Goal: Information Seeking & Learning: Learn about a topic

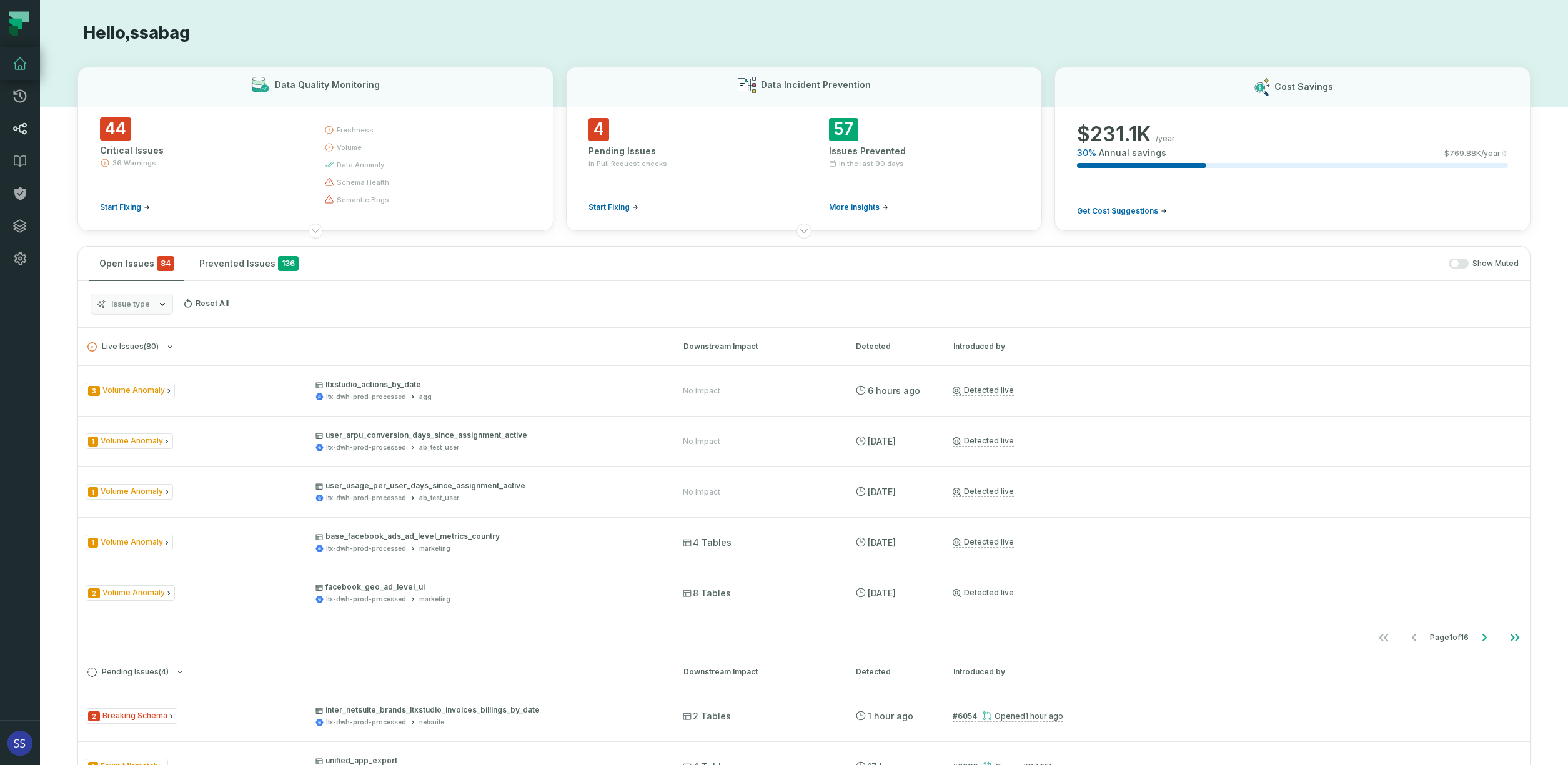
click at [19, 124] on icon at bounding box center [20, 129] width 15 height 15
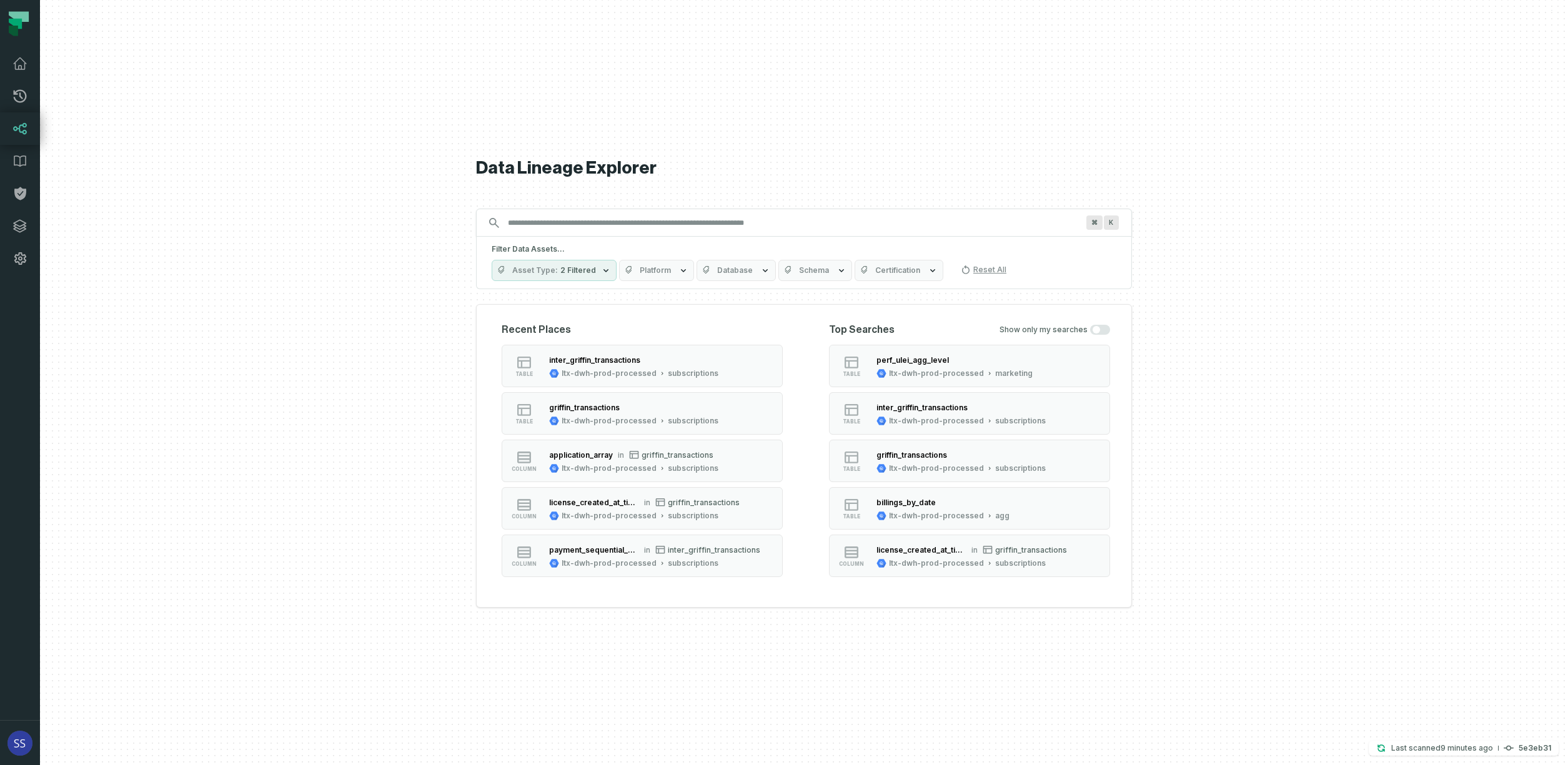
click at [602, 233] on input "Discovery Provider cmdk menu" at bounding box center [792, 223] width 585 height 20
drag, startPoint x: 602, startPoint y: 269, endPoint x: 601, endPoint y: 277, distance: 8.1
click at [602, 269] on icon "button" at bounding box center [606, 270] width 10 height 10
click at [503, 374] on button "Column" at bounding box center [505, 371] width 10 height 10
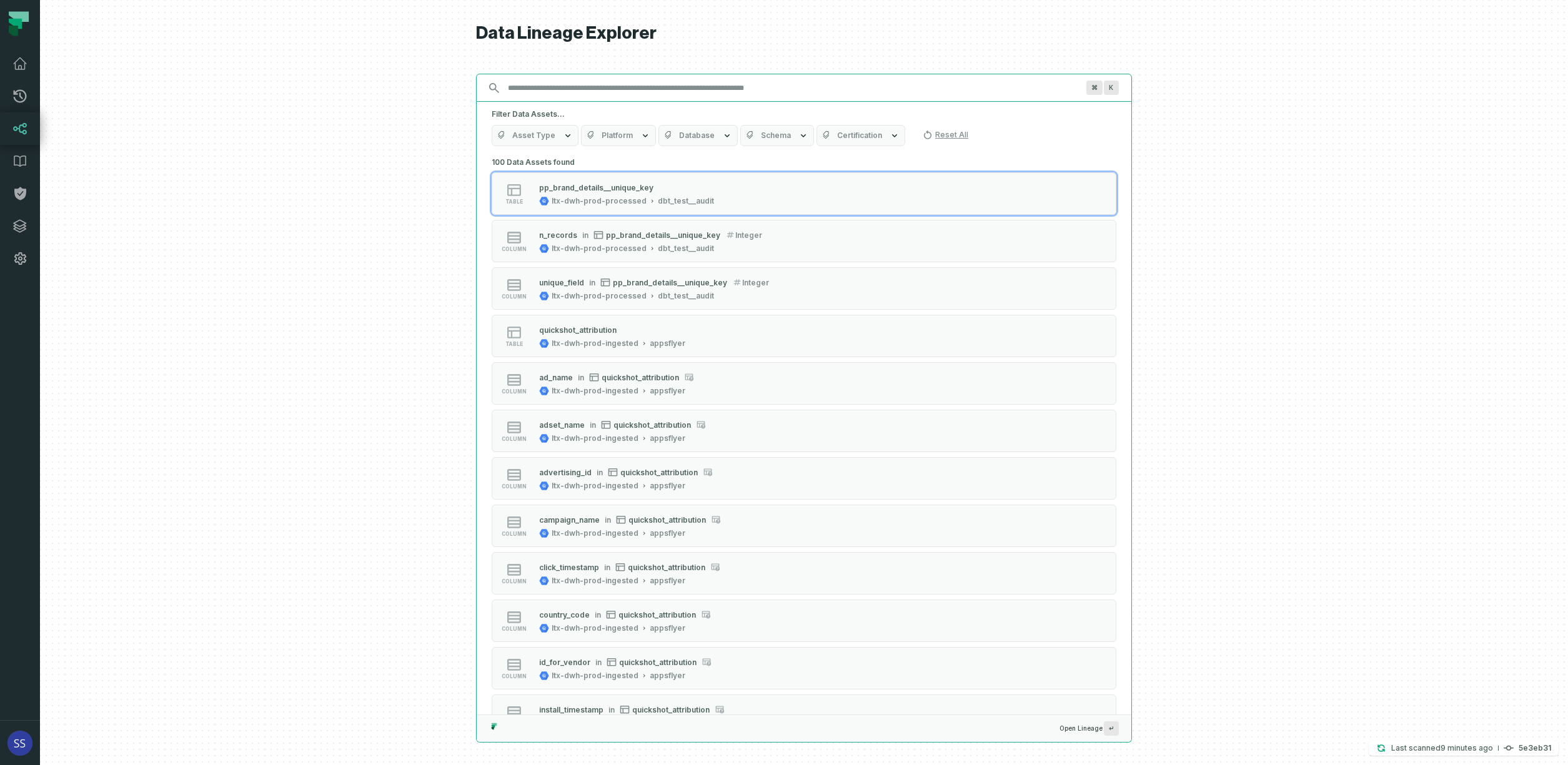
click at [609, 89] on input "Discovery Provider cmdk menu" at bounding box center [792, 87] width 585 height 20
paste input "**********"
type input "**********"
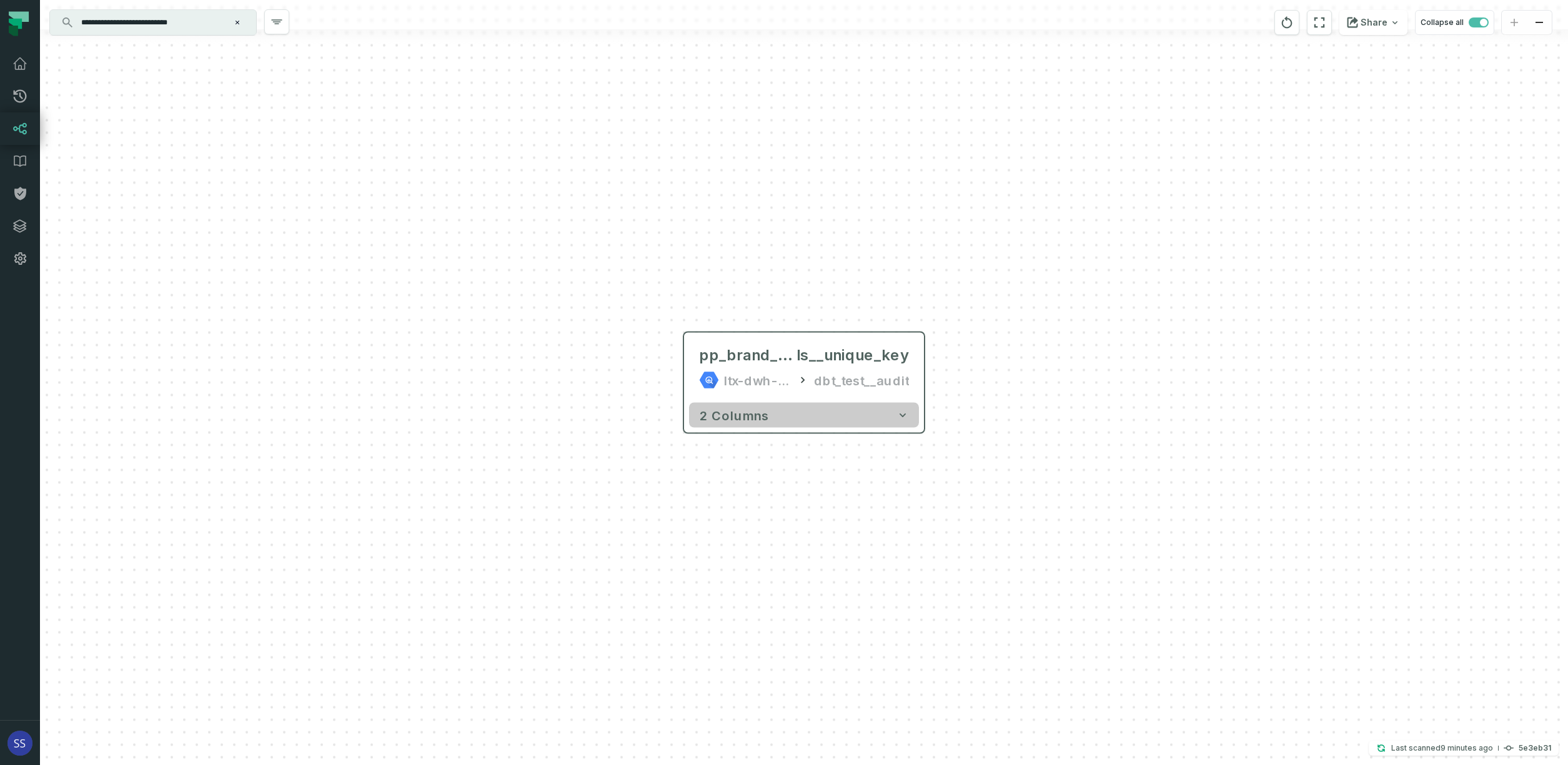
click at [904, 416] on icon "button" at bounding box center [903, 415] width 6 height 4
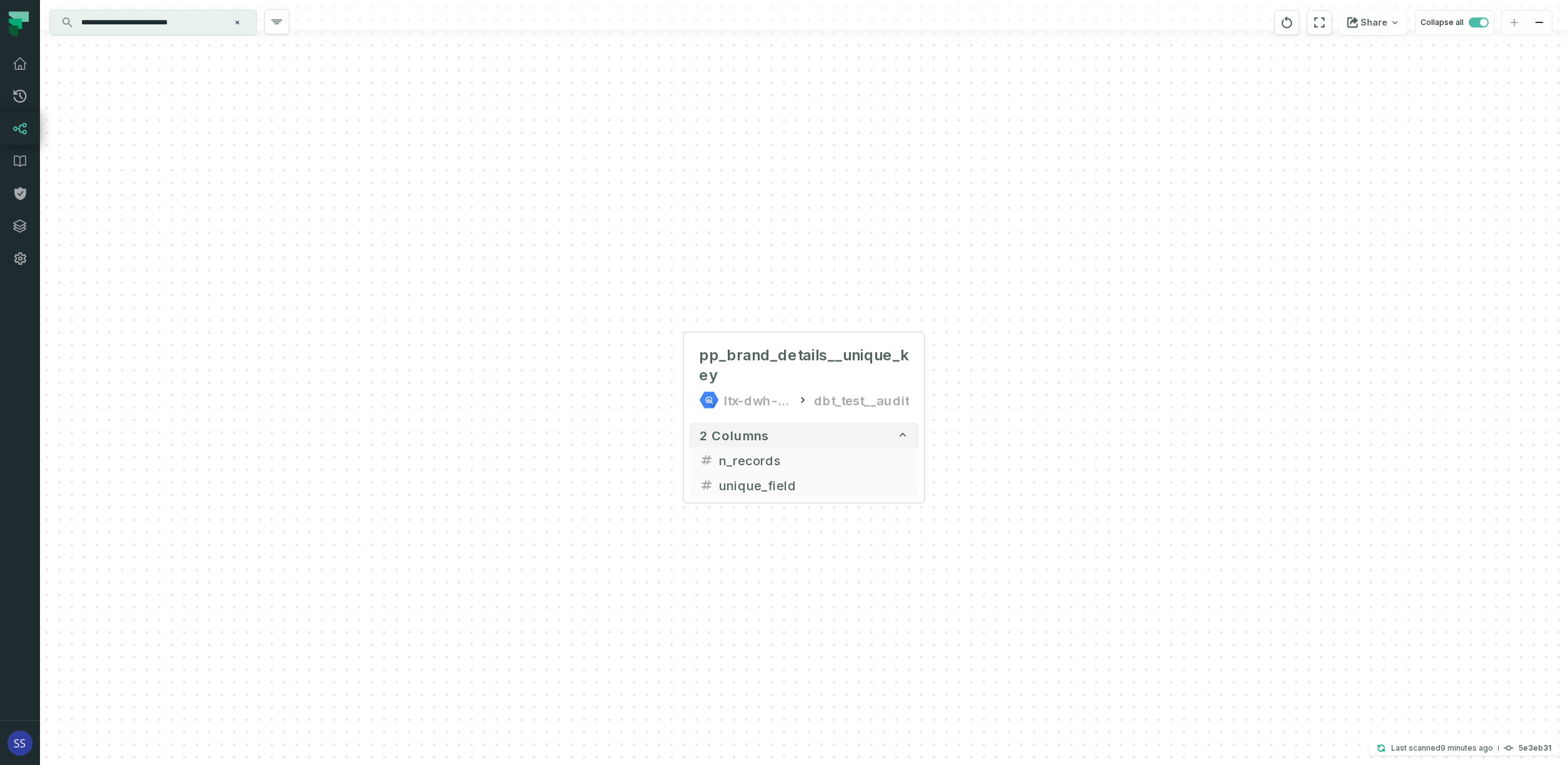
click at [240, 20] on icon "Clear search query" at bounding box center [237, 22] width 8 height 8
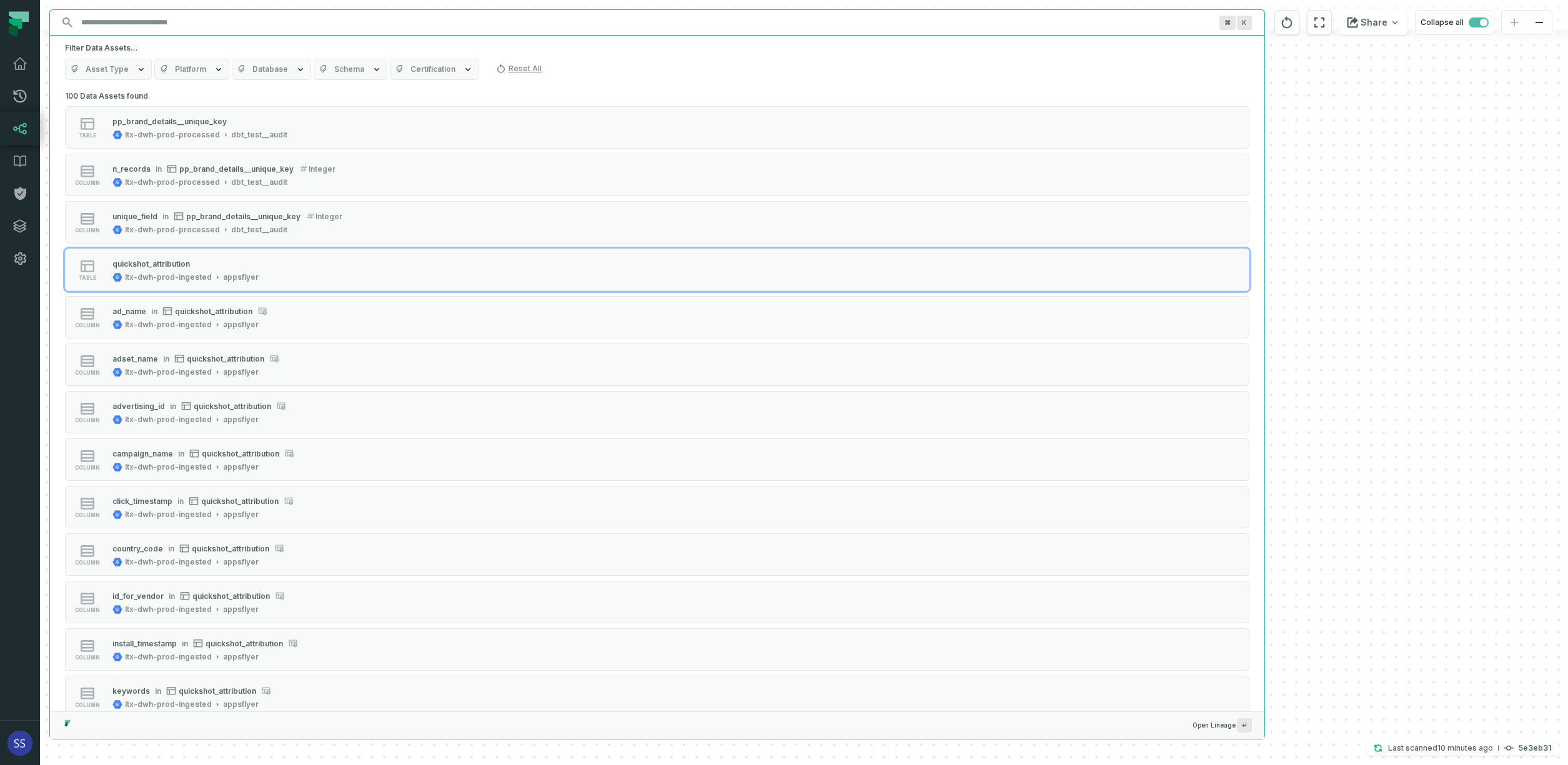
click at [160, 22] on input "Discovery Provider cmdk menu" at bounding box center [646, 22] width 1144 height 20
paste input "**********"
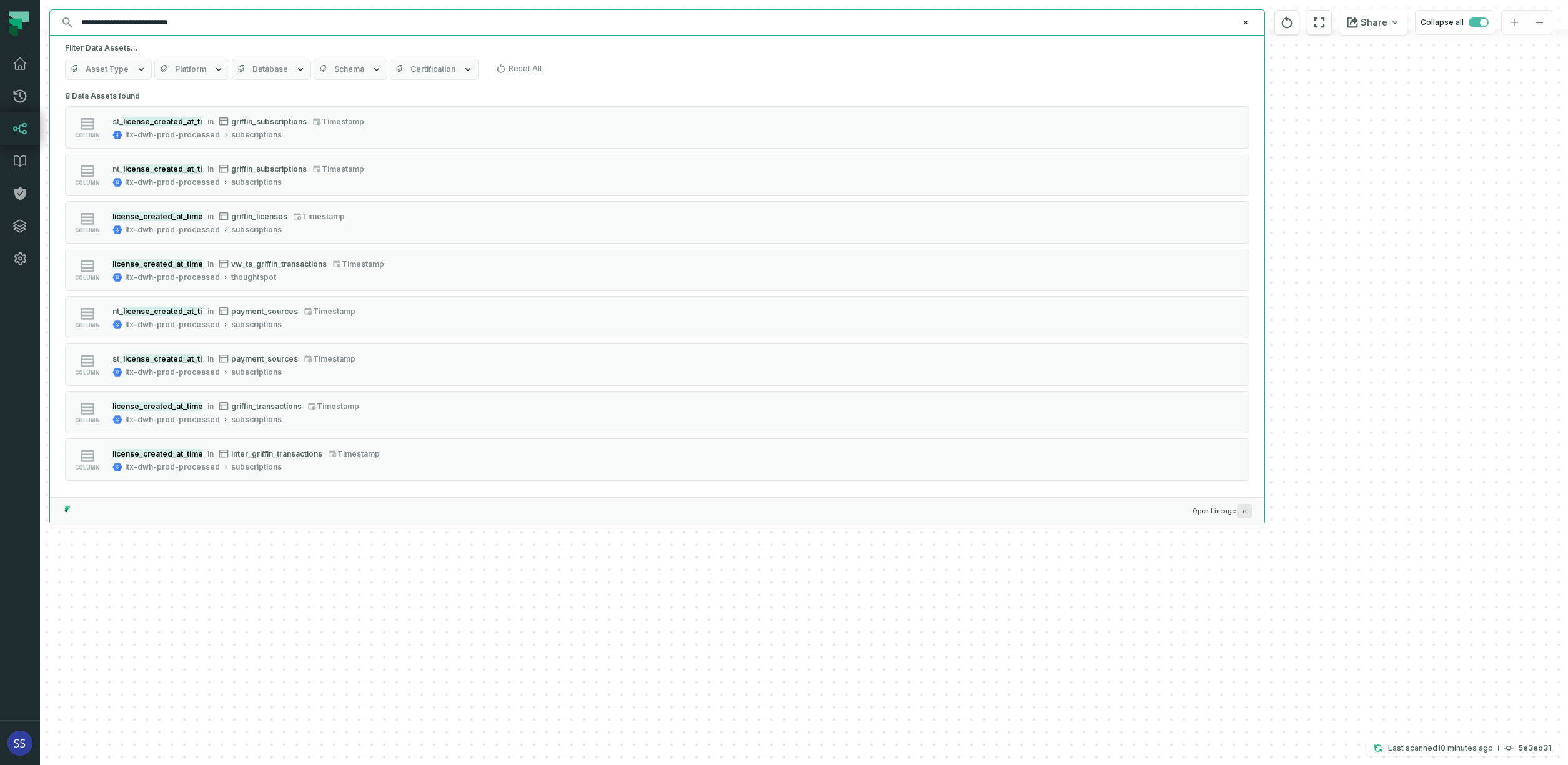
drag, startPoint x: 138, startPoint y: 24, endPoint x: 6, endPoint y: 25, distance: 132.0
click at [74, 25] on input "**********" at bounding box center [656, 22] width 1164 height 20
type input "**********"
drag, startPoint x: 222, startPoint y: 17, endPoint x: -41, endPoint y: 14, distance: 263.0
click at [74, 14] on input "**********" at bounding box center [656, 22] width 1164 height 20
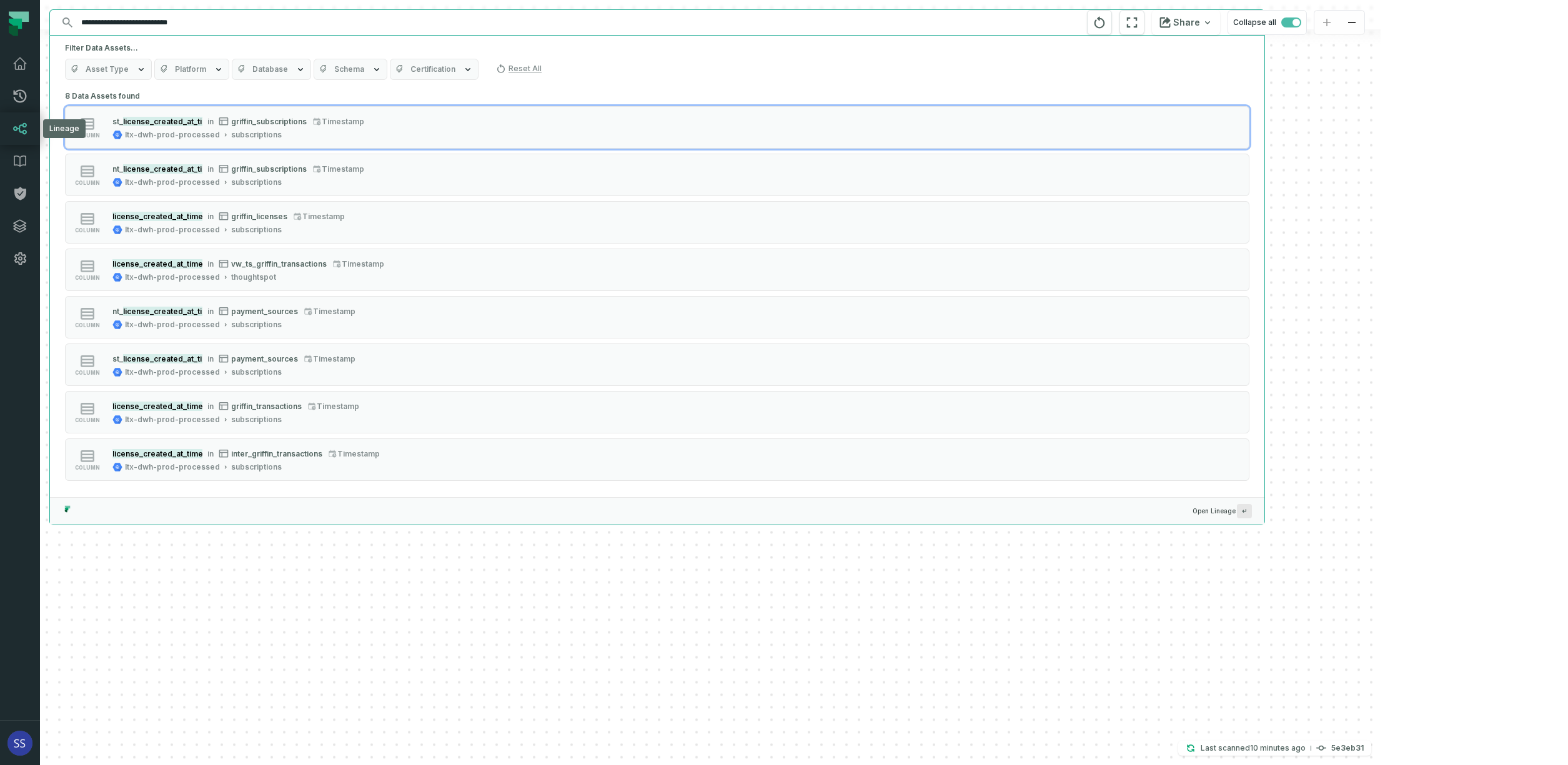
click at [21, 135] on icon at bounding box center [20, 129] width 15 height 15
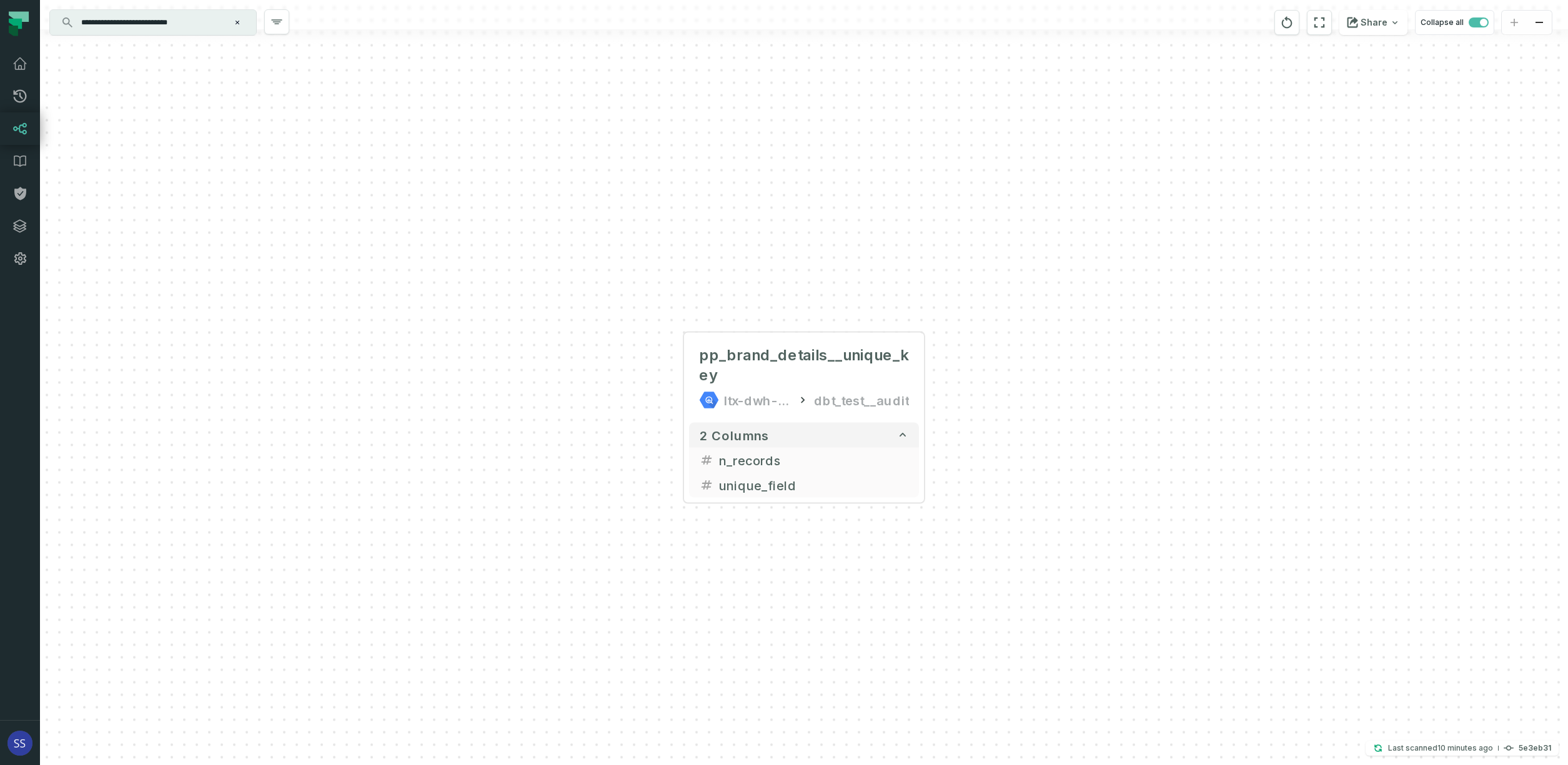
click at [22, 118] on link "Lineage" at bounding box center [20, 129] width 40 height 33
click at [21, 126] on icon at bounding box center [20, 129] width 15 height 15
click at [239, 24] on icon "Clear search query" at bounding box center [237, 22] width 4 height 4
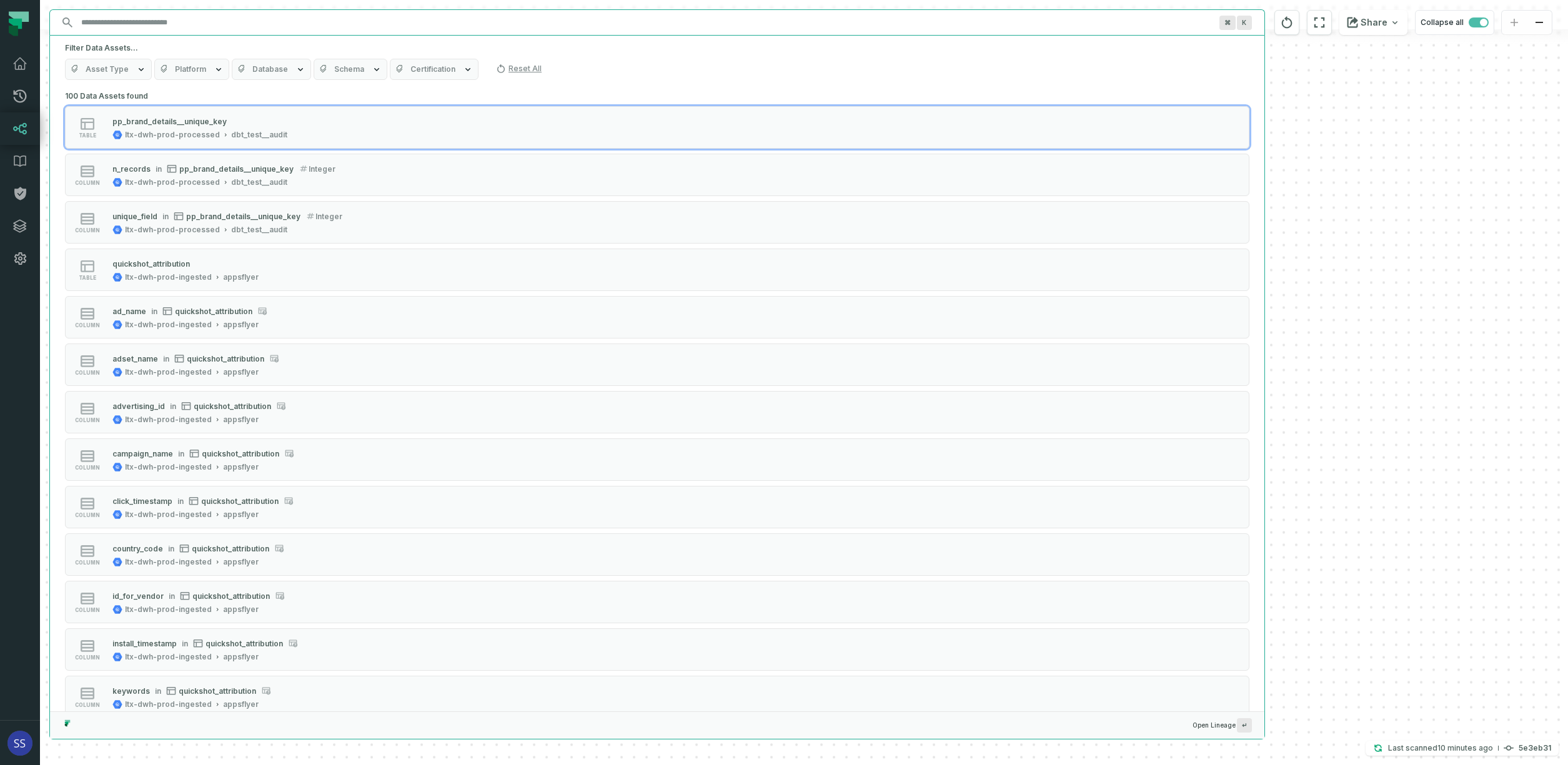
click at [209, 24] on input "Discovery Provider cmdk menu" at bounding box center [646, 22] width 1144 height 20
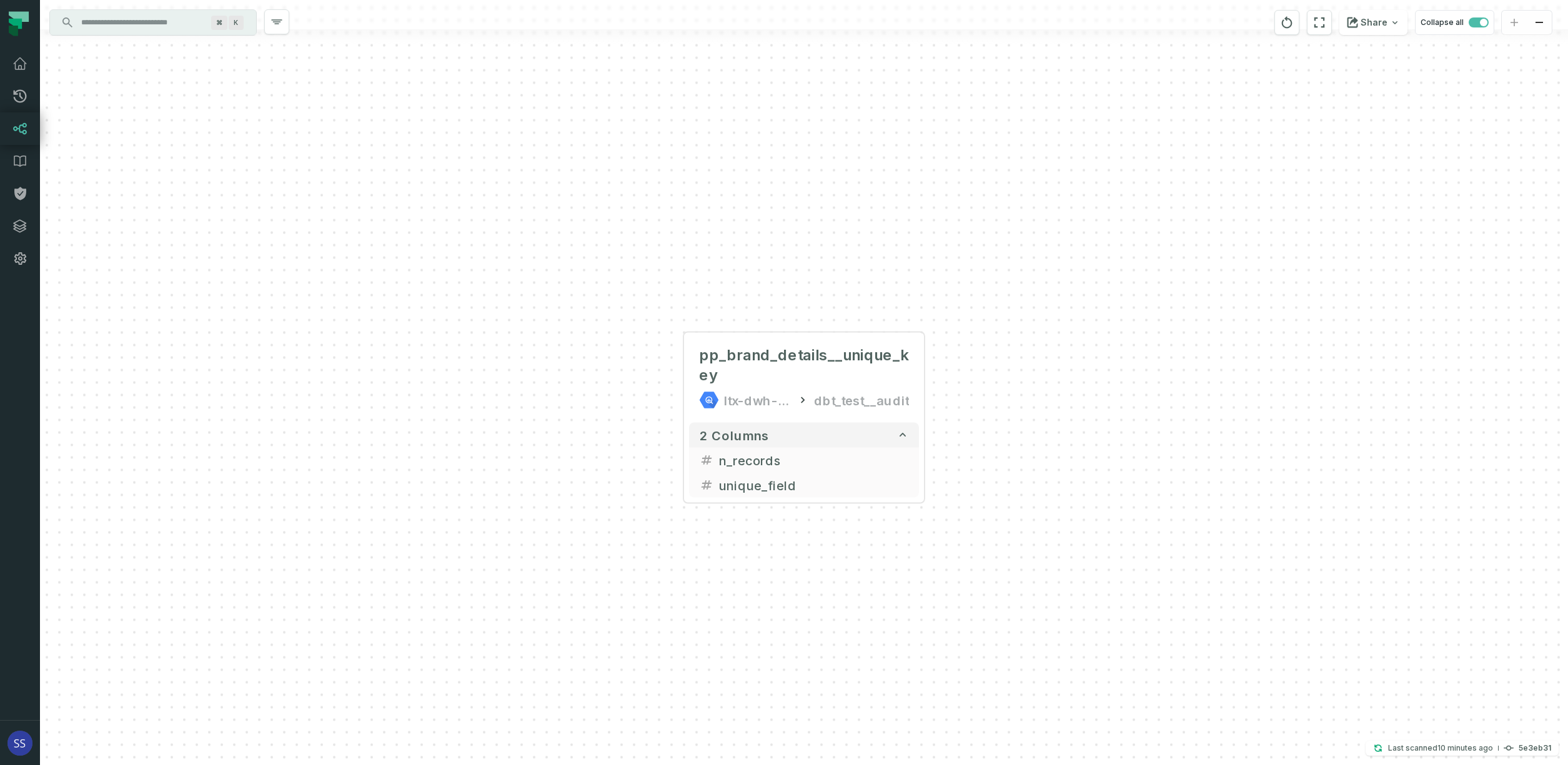
click at [1290, 18] on icon "reset" at bounding box center [1286, 22] width 11 height 12
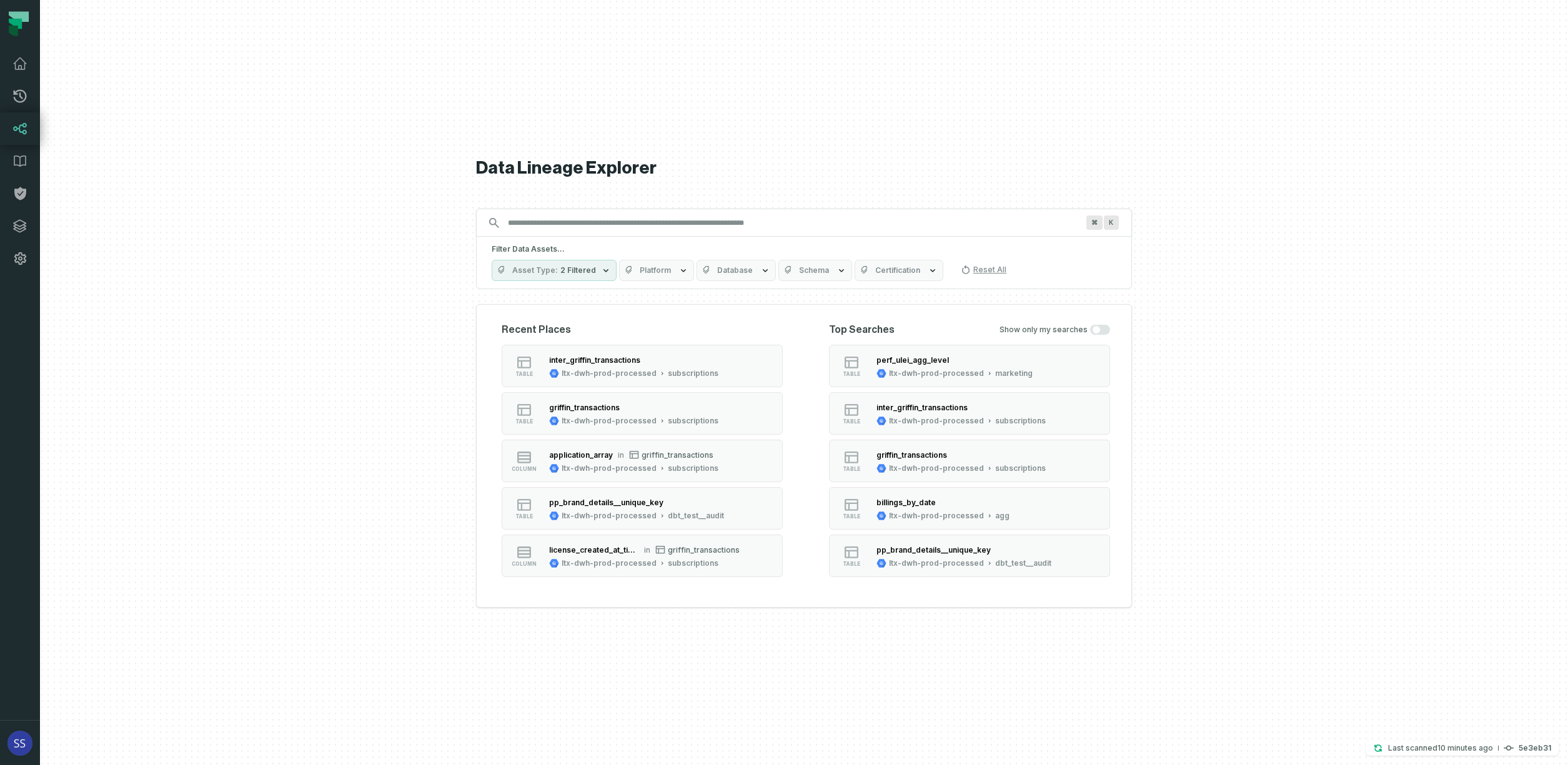
click at [720, 227] on input "Discovery Provider cmdk menu" at bounding box center [792, 223] width 585 height 20
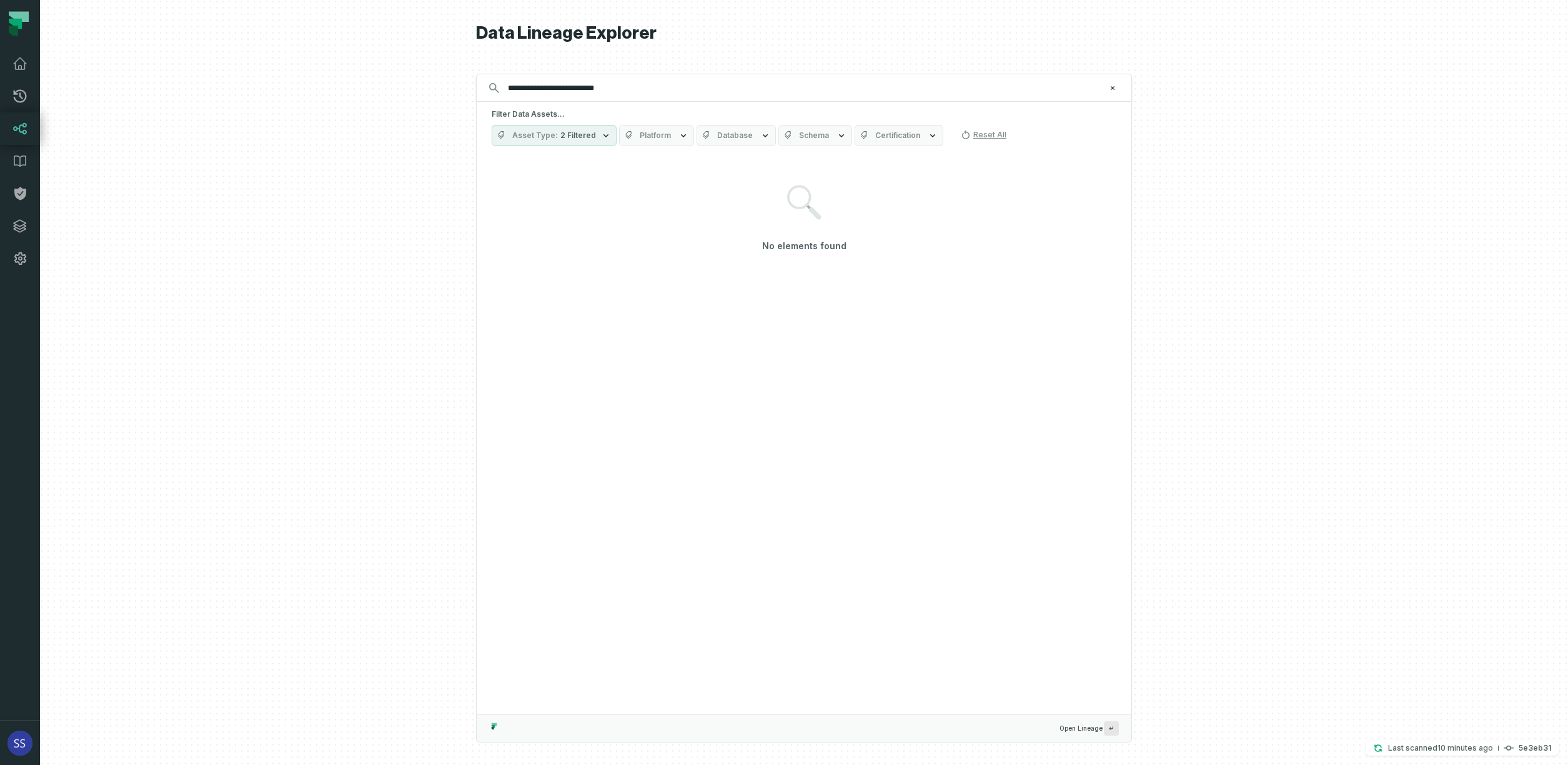
type input "**********"
click at [604, 134] on icon "button" at bounding box center [606, 136] width 10 height 10
click at [508, 236] on button "Column" at bounding box center [505, 235] width 10 height 10
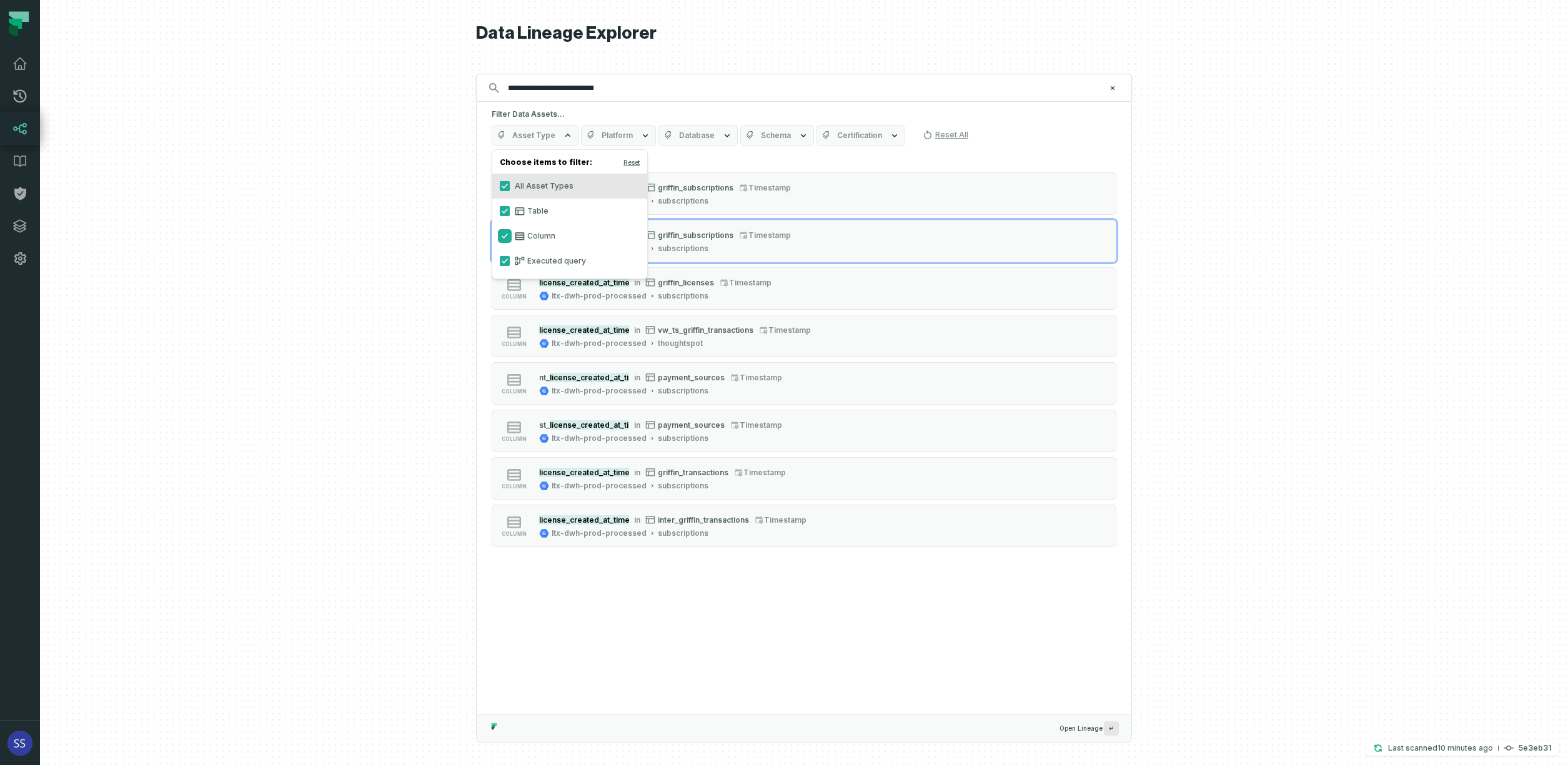
click at [1362, 225] on div at bounding box center [804, 382] width 1528 height 765
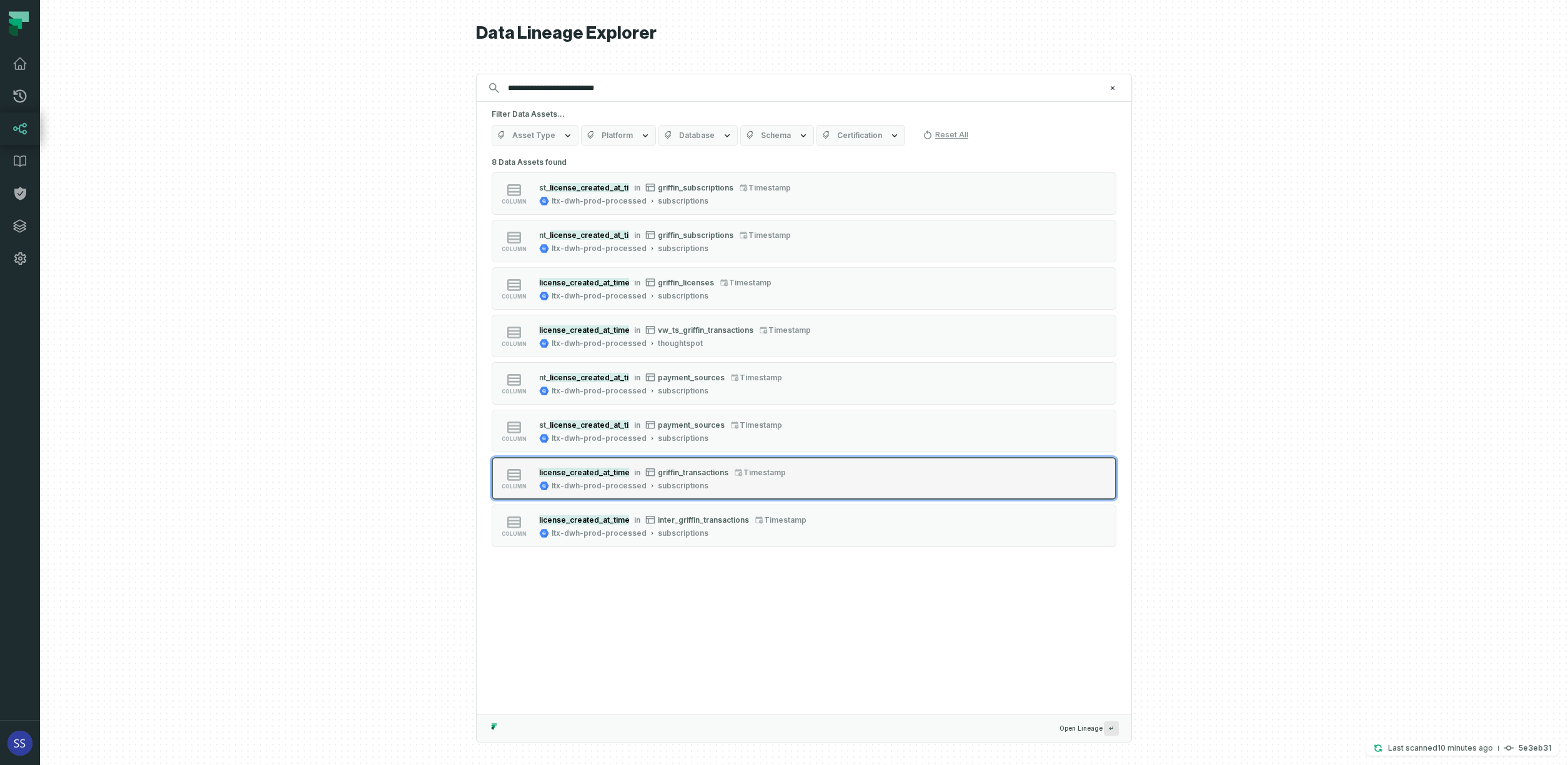
click at [803, 474] on div "column license_created_at_timestamp in griffin_transactions timestamp ltx-dwh-p…" at bounding box center [650, 479] width 312 height 25
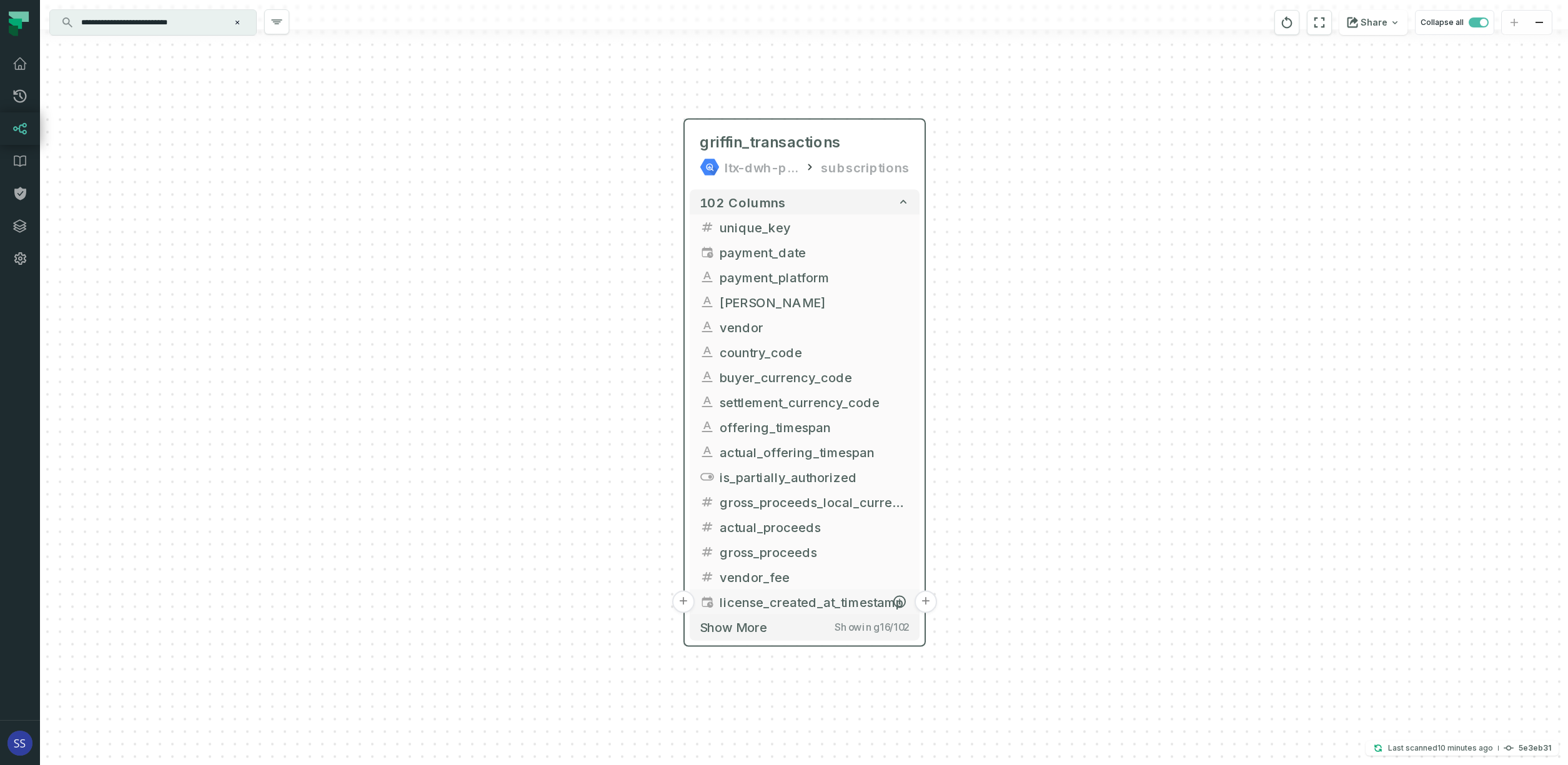
click at [924, 602] on button "+" at bounding box center [925, 602] width 22 height 22
click at [926, 602] on button "+" at bounding box center [925, 602] width 22 height 22
click at [926, 602] on button "-" at bounding box center [925, 601] width 22 height 22
click at [927, 602] on button "+" at bounding box center [925, 601] width 22 height 22
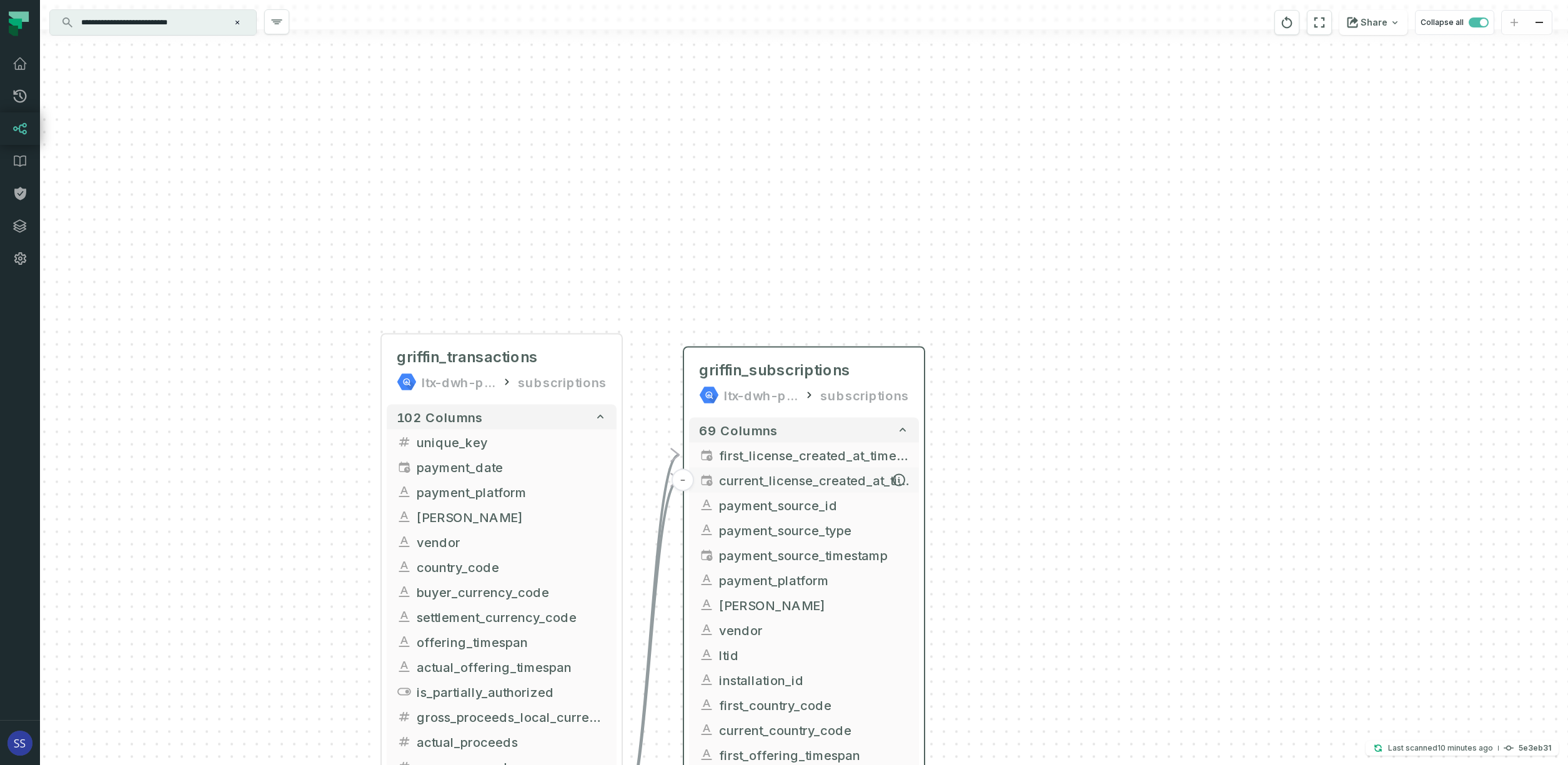
click at [854, 482] on span "current_license_created_at_timestamp" at bounding box center [814, 480] width 190 height 18
click at [836, 457] on span "first_license_created_at_timestamp" at bounding box center [814, 455] width 190 height 18
click at [829, 477] on span "current_license_created_at_timestamp" at bounding box center [814, 480] width 190 height 18
click at [809, 482] on span "current_license_created_at_timestamp" at bounding box center [814, 480] width 190 height 18
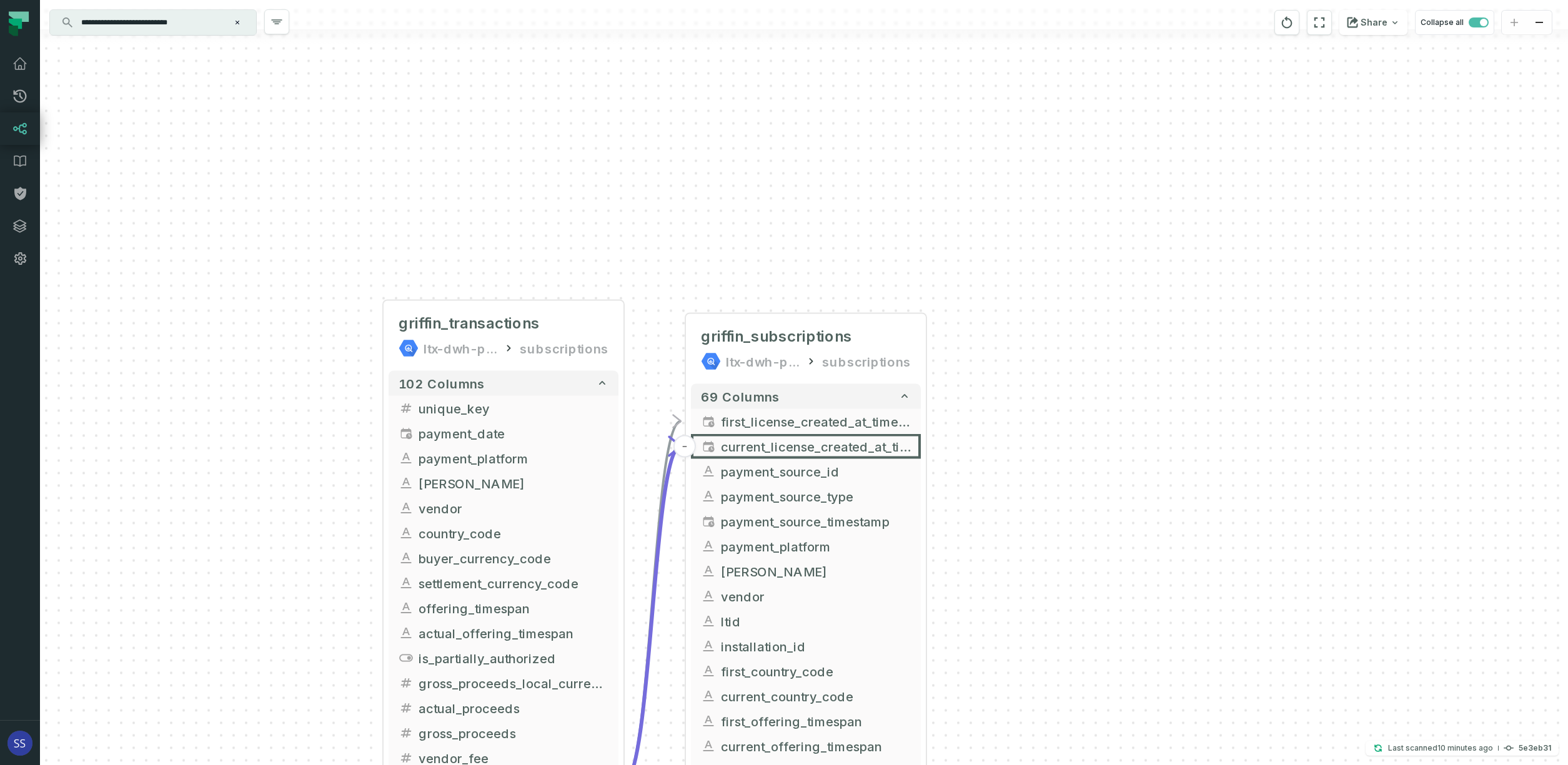
drag, startPoint x: 992, startPoint y: 321, endPoint x: 1002, endPoint y: 217, distance: 104.5
click at [1002, 219] on div "+ griffin_subscriptions ltx-dwh-prod-processed subscriptions + 69 columns - fir…" at bounding box center [804, 382] width 1528 height 765
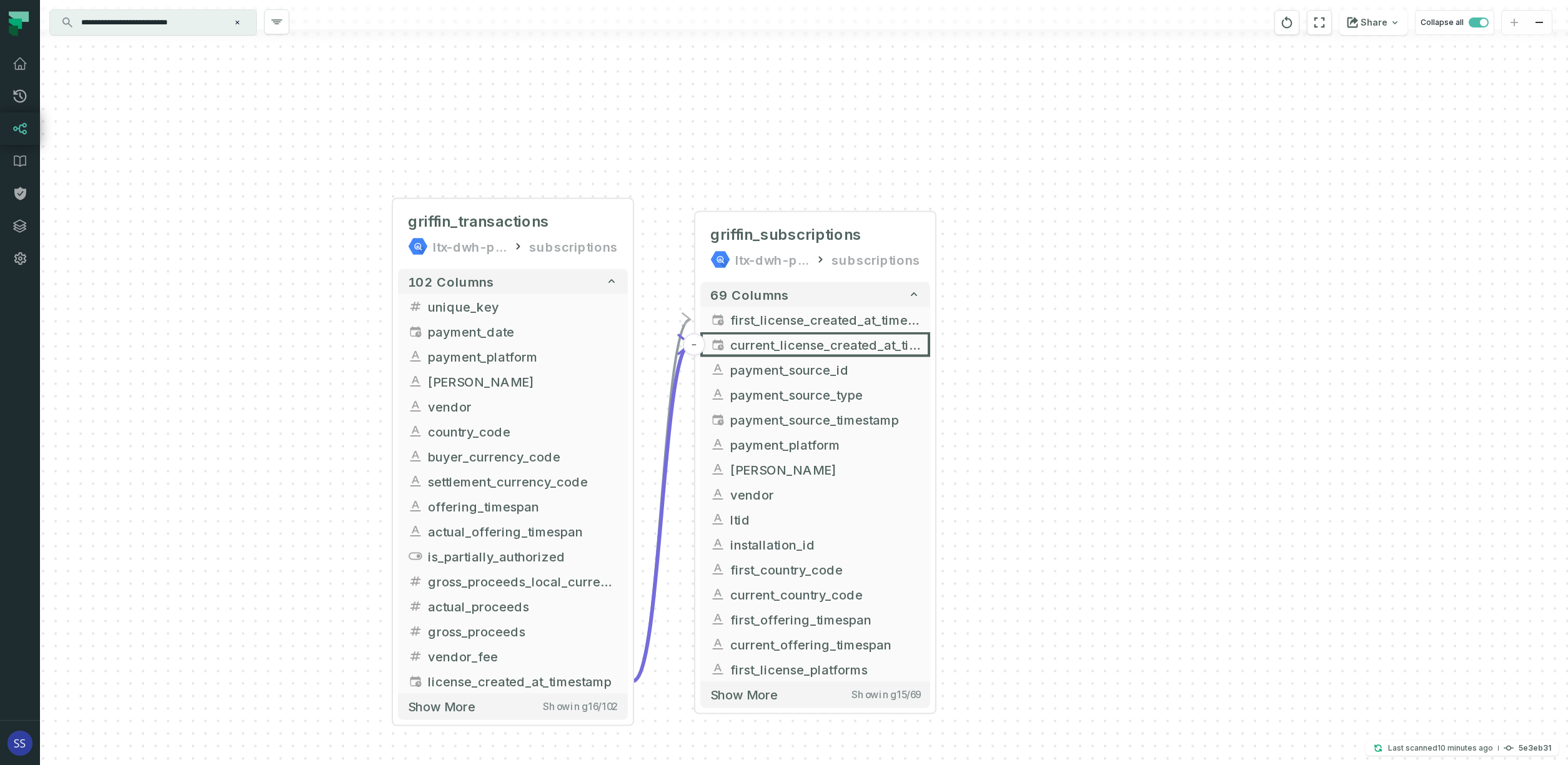
drag, startPoint x: 1009, startPoint y: 382, endPoint x: 1035, endPoint y: 308, distance: 78.4
click at [1035, 309] on div "+ griffin_subscriptions ltx-dwh-prod-processed subscriptions + 69 columns - fir…" at bounding box center [804, 382] width 1528 height 765
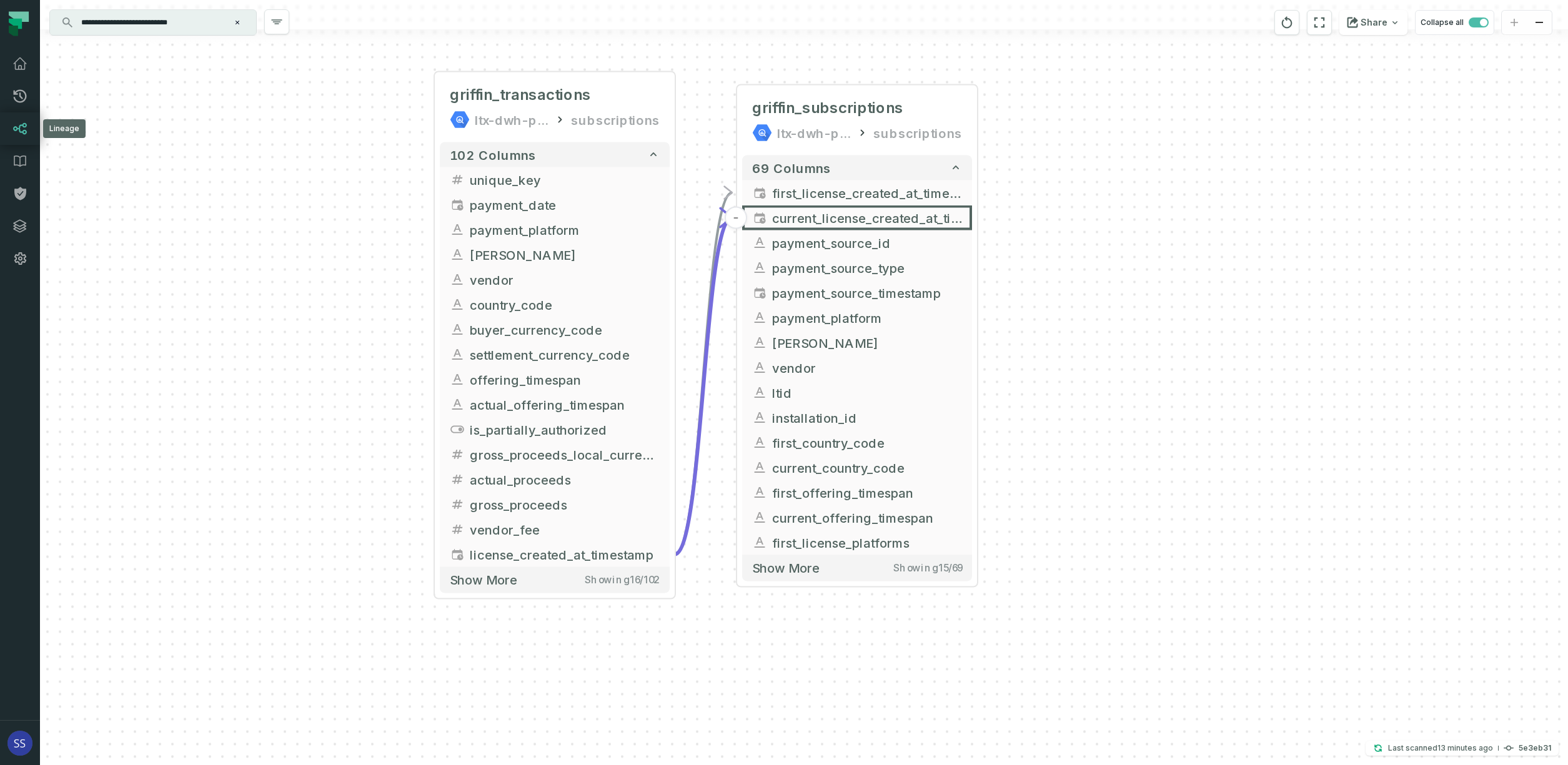
click at [18, 124] on icon at bounding box center [20, 129] width 15 height 15
click at [1292, 18] on icon "reset" at bounding box center [1286, 22] width 11 height 12
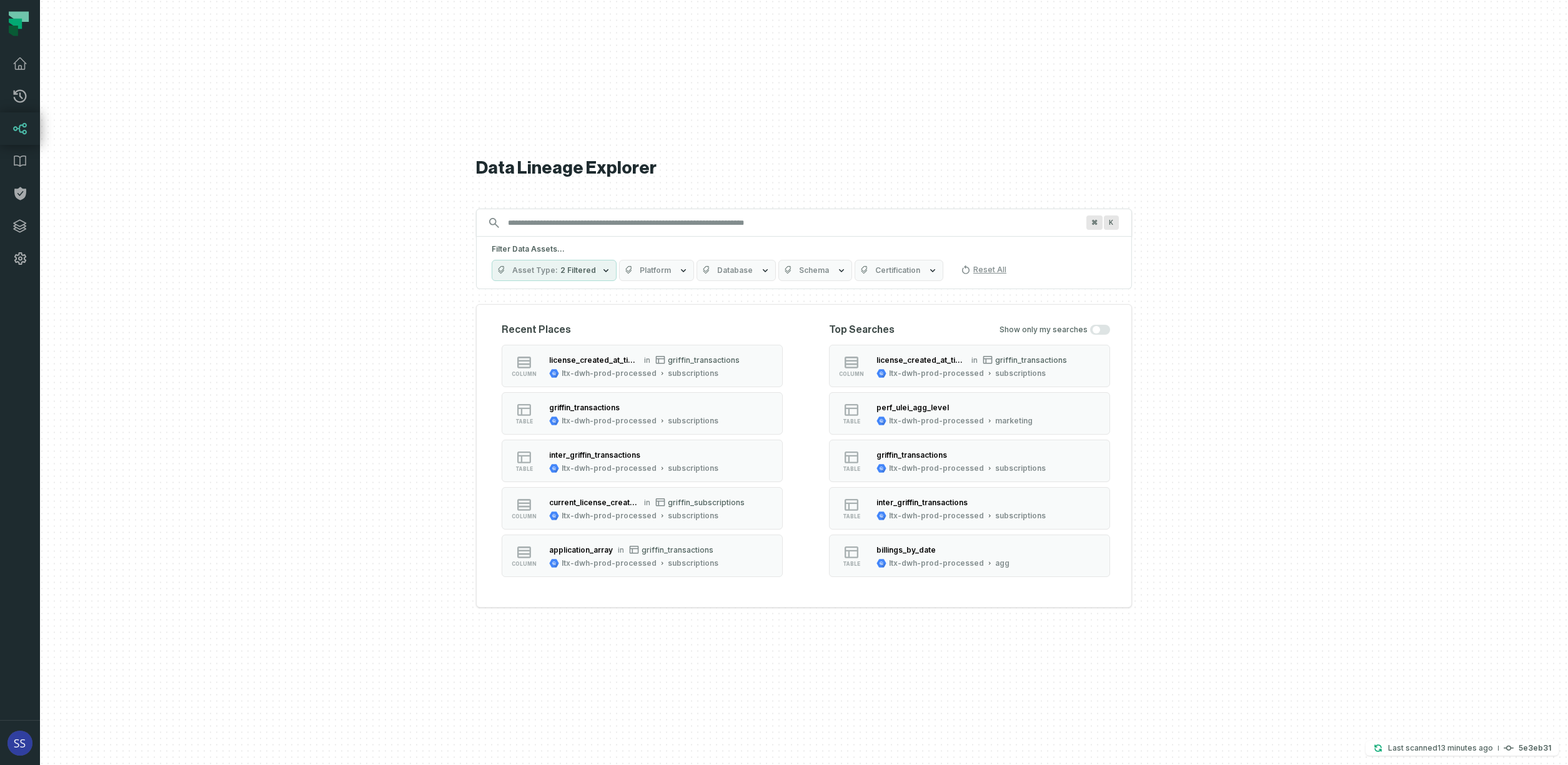
click at [687, 218] on input "Discovery Provider cmdk menu" at bounding box center [792, 223] width 585 height 20
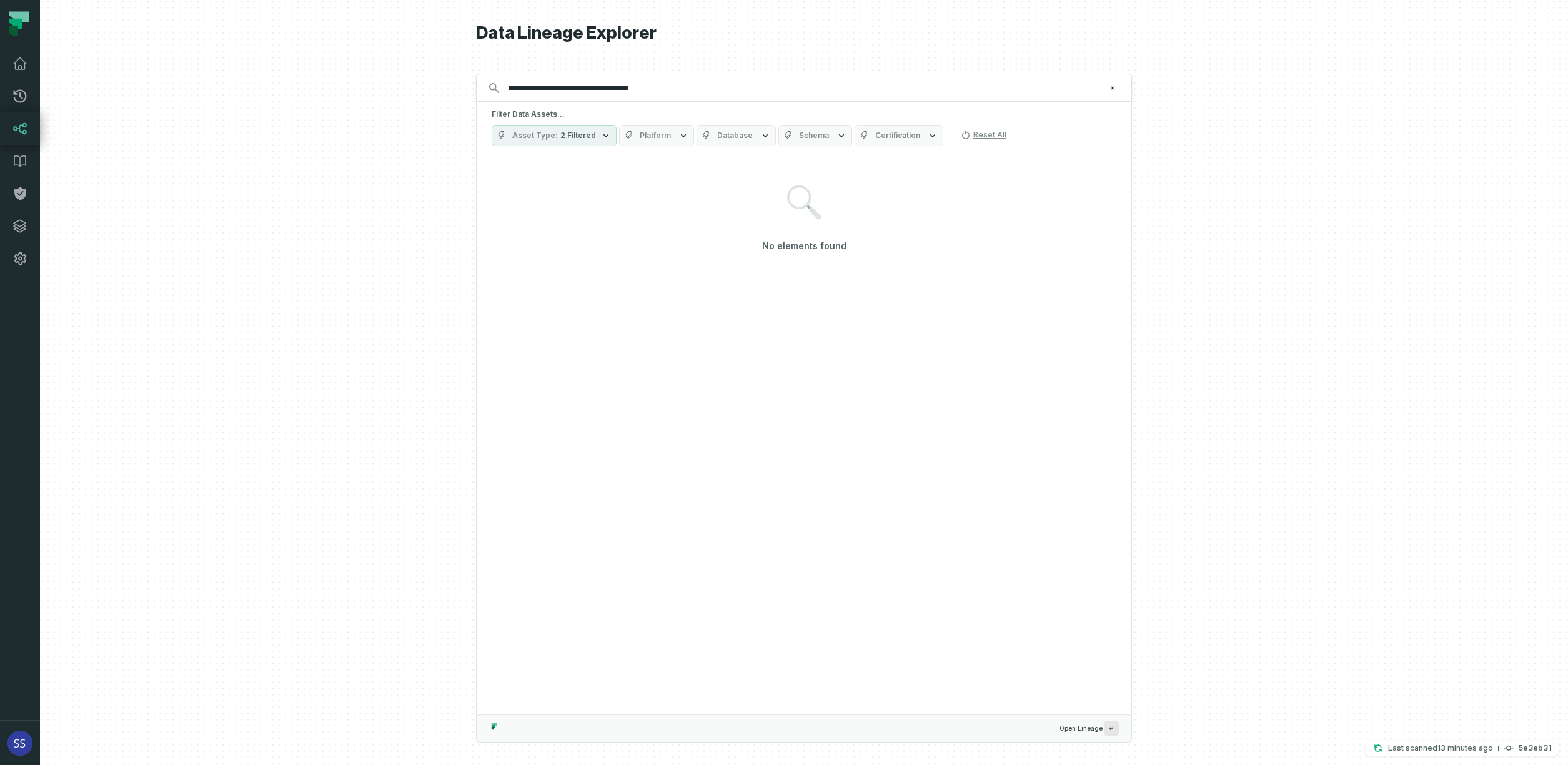
type input "**********"
click at [586, 140] on button "Asset Type 2 Filtered" at bounding box center [554, 136] width 125 height 21
click at [506, 235] on button "Column" at bounding box center [505, 235] width 10 height 10
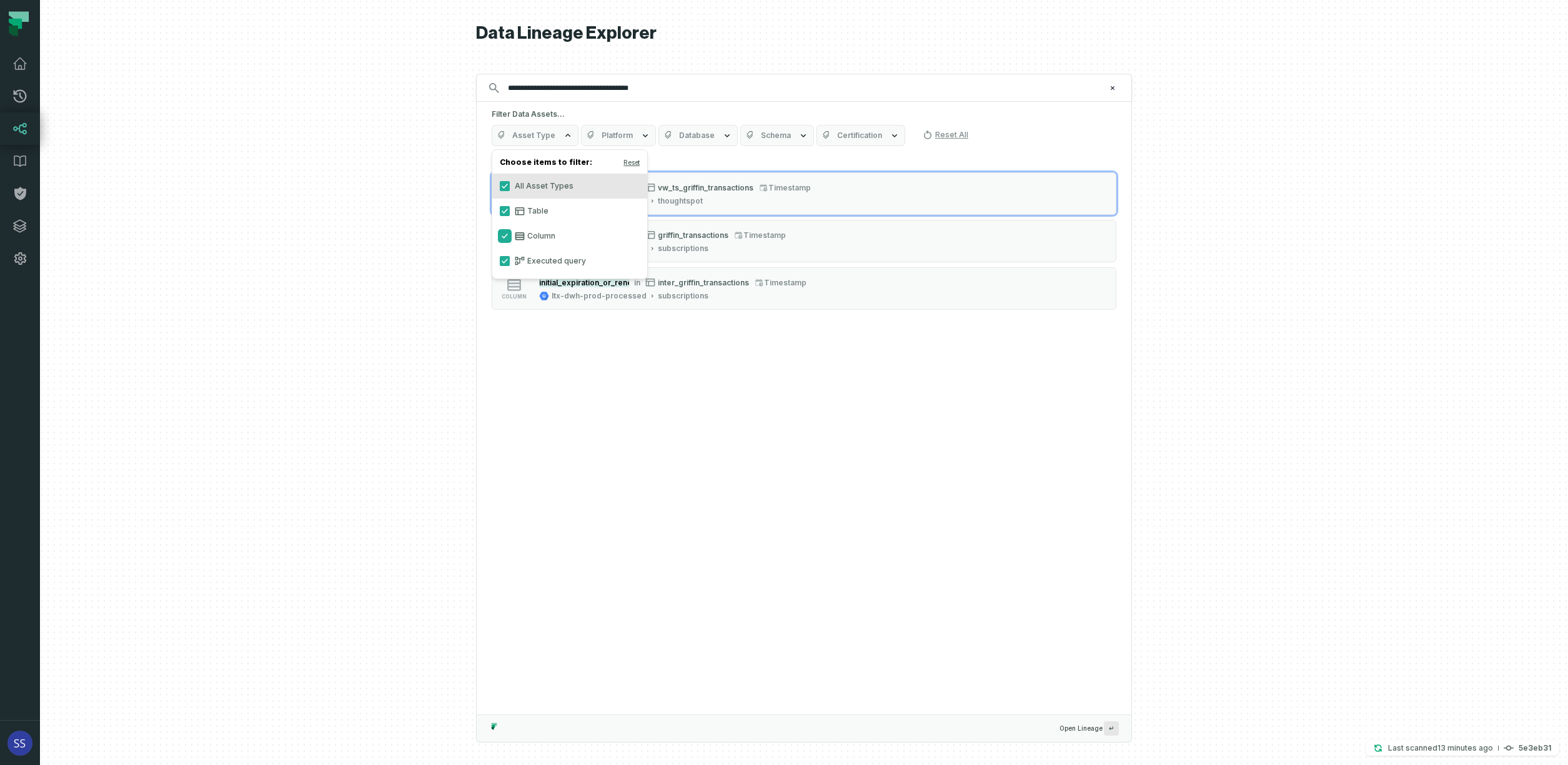
click at [1199, 117] on div at bounding box center [804, 382] width 1528 height 765
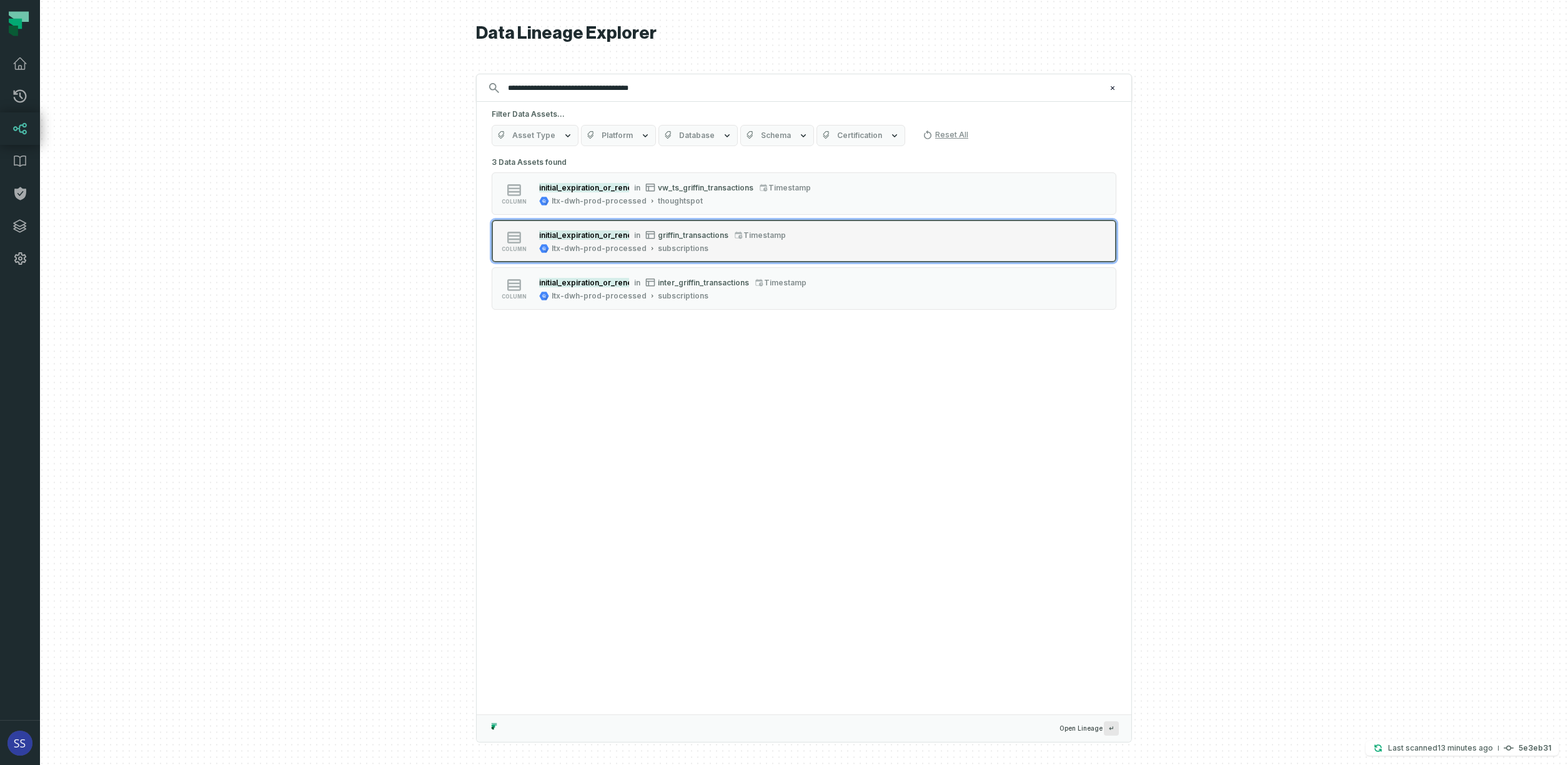
click at [812, 234] on button "column initial_expiration_or_renewal_timestamp in griffin_transactions timestam…" at bounding box center [804, 241] width 625 height 42
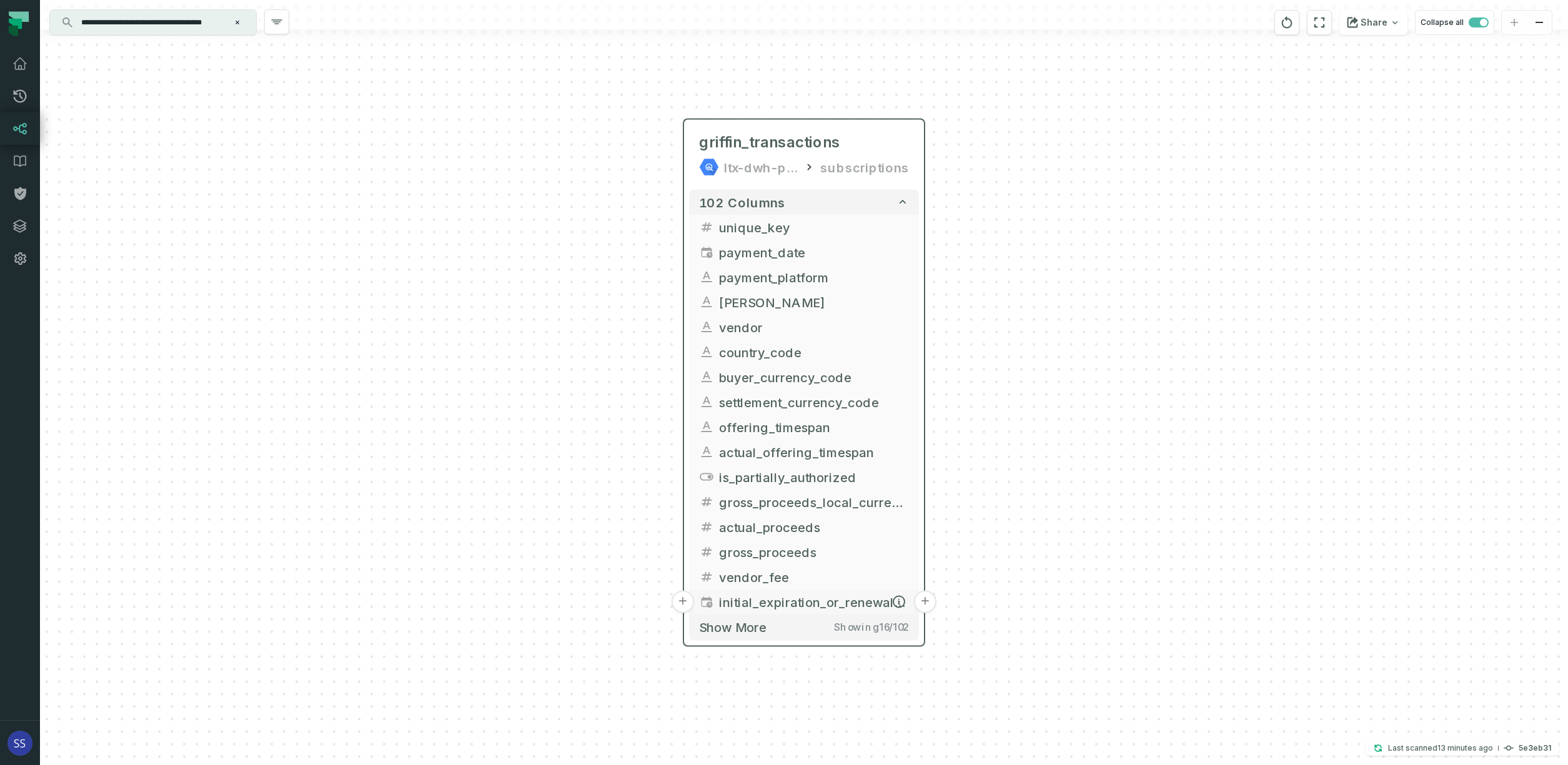
click at [919, 601] on button "+" at bounding box center [925, 602] width 22 height 22
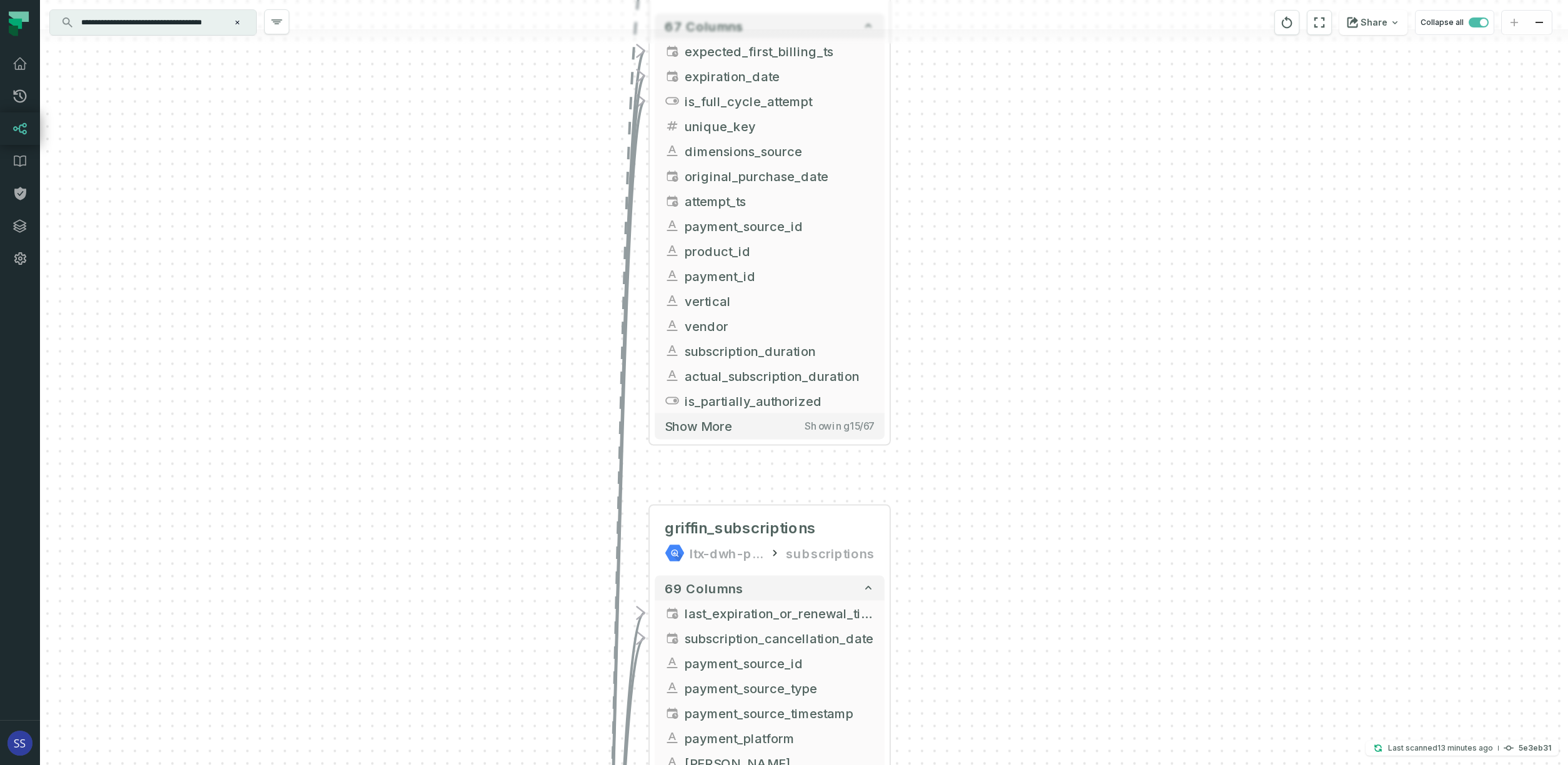
drag, startPoint x: 1093, startPoint y: 349, endPoint x: 1058, endPoint y: 117, distance: 234.6
click at [1058, 116] on div "+ web_payments_attempts ltx-dwh-prod-processed subscriptions + 67 columns + exp…" at bounding box center [804, 382] width 1528 height 765
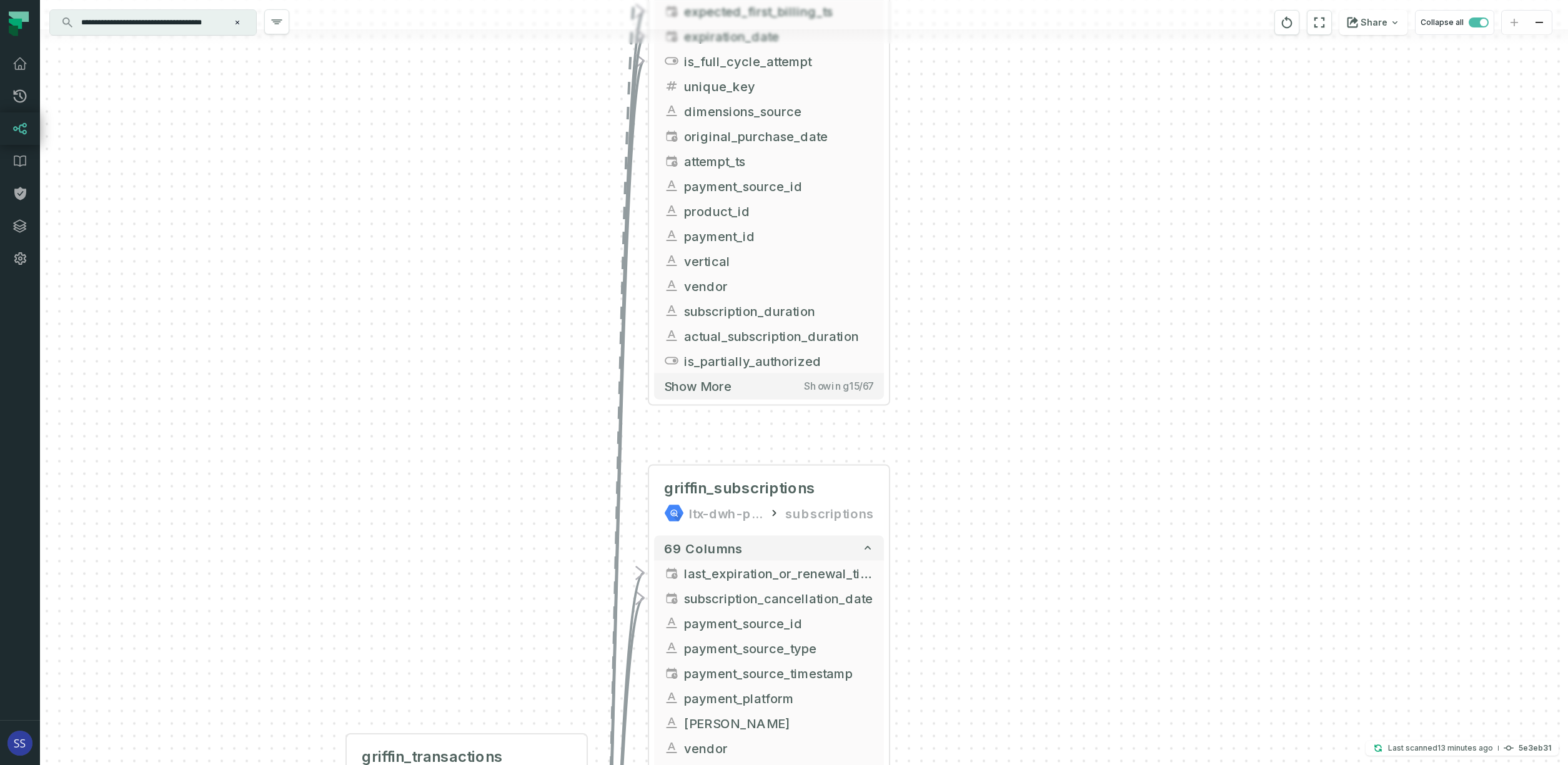
drag, startPoint x: 1060, startPoint y: 334, endPoint x: 1088, endPoint y: 201, distance: 135.9
click at [1088, 202] on div "+ web_payments_attempts ltx-dwh-prod-processed subscriptions + 67 columns + exp…" at bounding box center [804, 382] width 1528 height 765
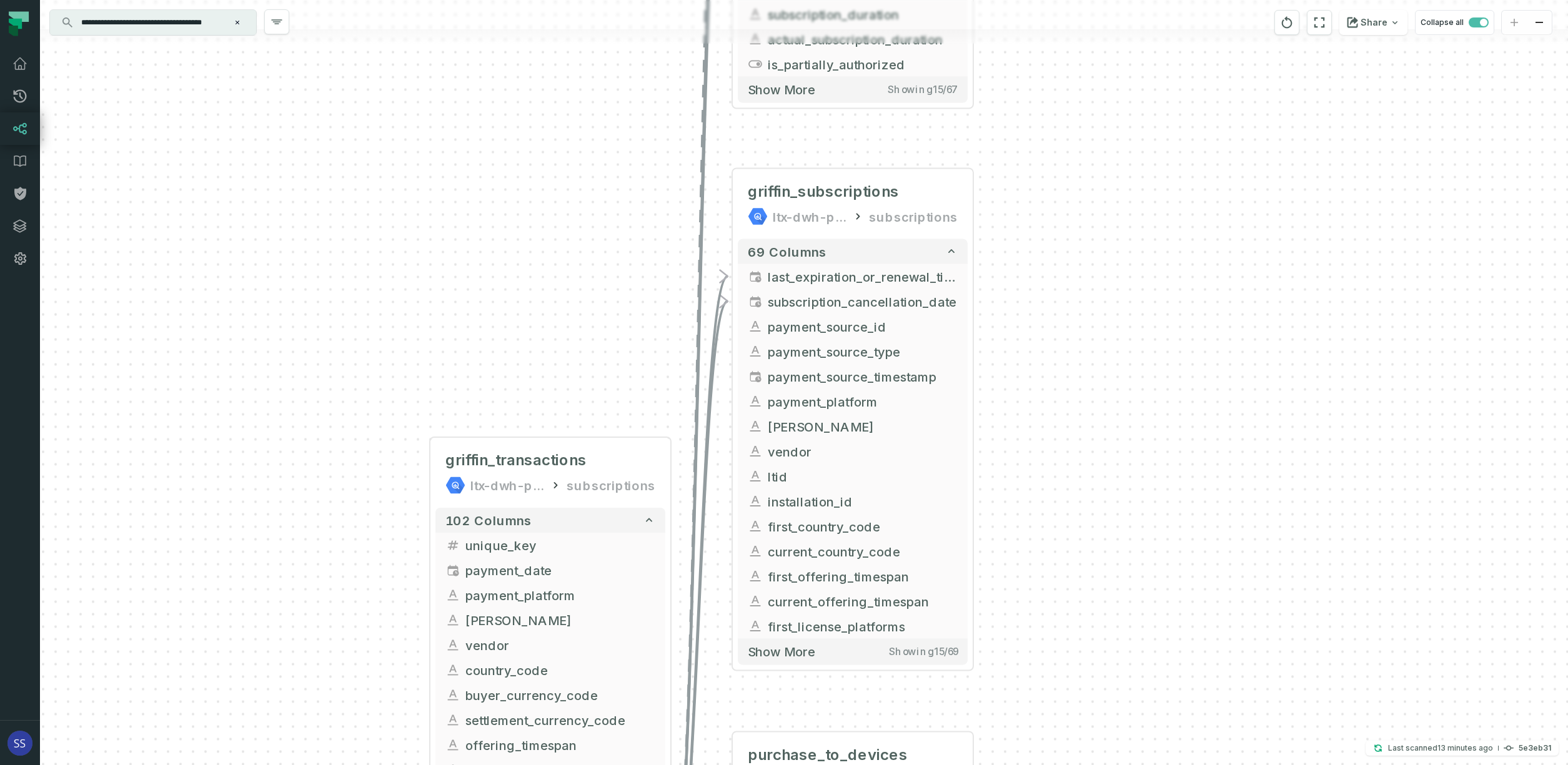
drag, startPoint x: 994, startPoint y: 432, endPoint x: 1077, endPoint y: 257, distance: 193.7
click at [1055, 254] on div "+ web_payments_attempts ltx-dwh-prod-processed subscriptions + 67 columns + exp…" at bounding box center [804, 382] width 1528 height 765
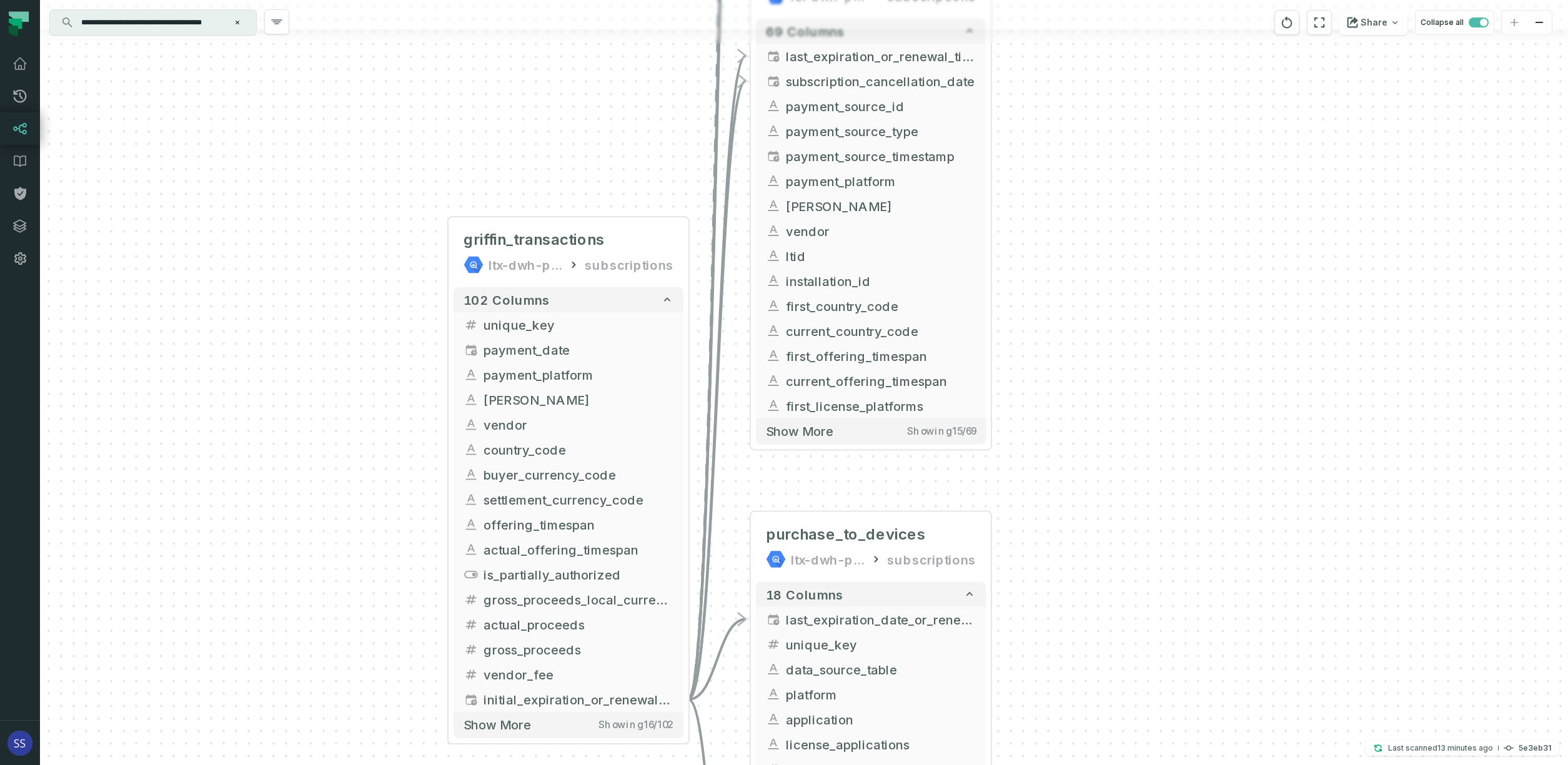
drag, startPoint x: 1079, startPoint y: 301, endPoint x: 1086, endPoint y: 229, distance: 72.3
click at [1086, 229] on div "+ web_payments_attempts ltx-dwh-prod-processed subscriptions + 67 columns + exp…" at bounding box center [804, 382] width 1528 height 765
drag, startPoint x: 1096, startPoint y: 279, endPoint x: 1103, endPoint y: 219, distance: 60.4
click at [1100, 246] on div "+ web_payments_attempts ltx-dwh-prod-processed subscriptions + 67 columns + exp…" at bounding box center [804, 382] width 1528 height 765
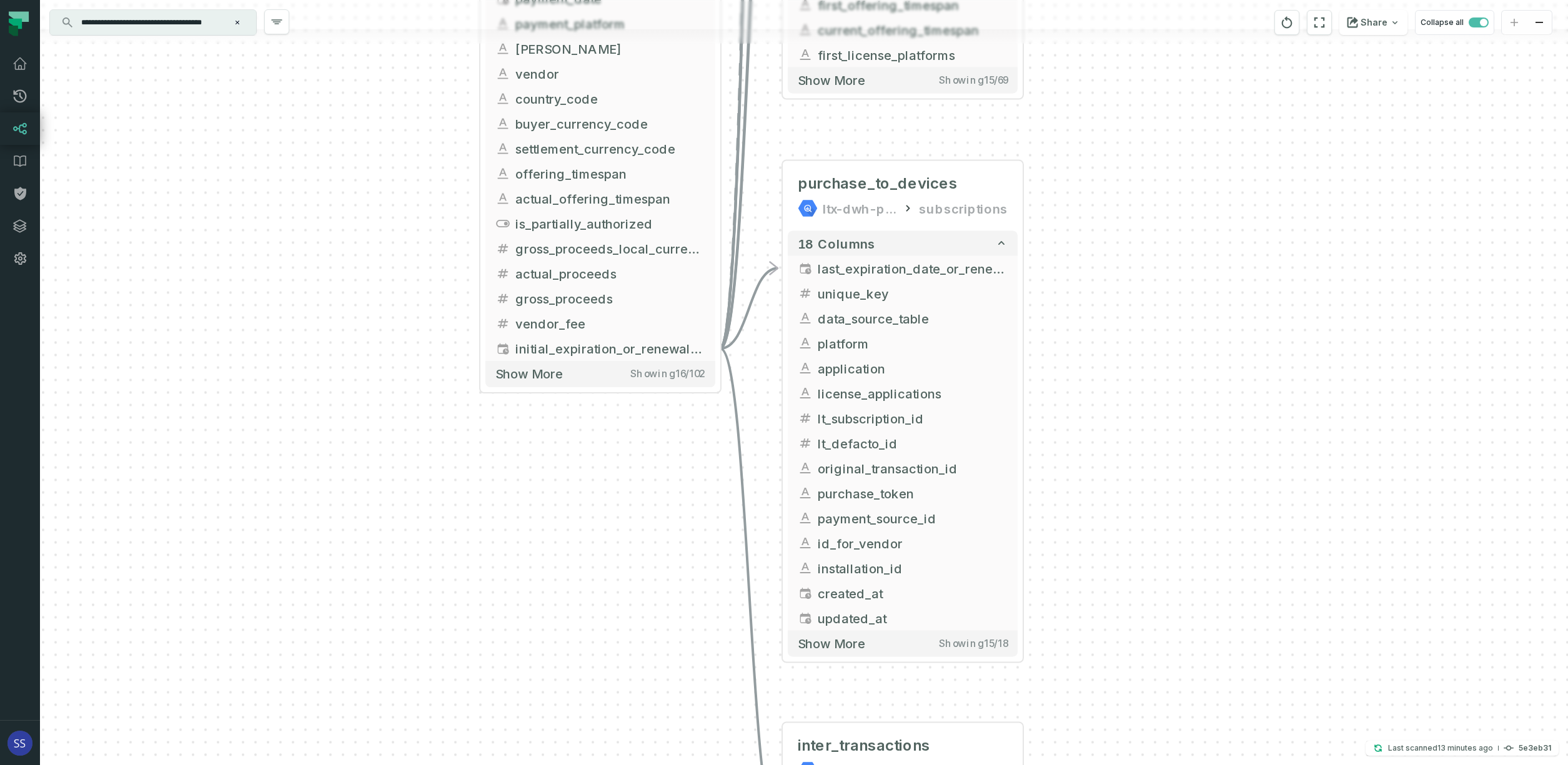
drag, startPoint x: 1117, startPoint y: 429, endPoint x: 1147, endPoint y: 236, distance: 195.3
click at [1147, 236] on div "+ web_payments_attempts ltx-dwh-prod-processed subscriptions + 67 columns + exp…" at bounding box center [804, 382] width 1528 height 765
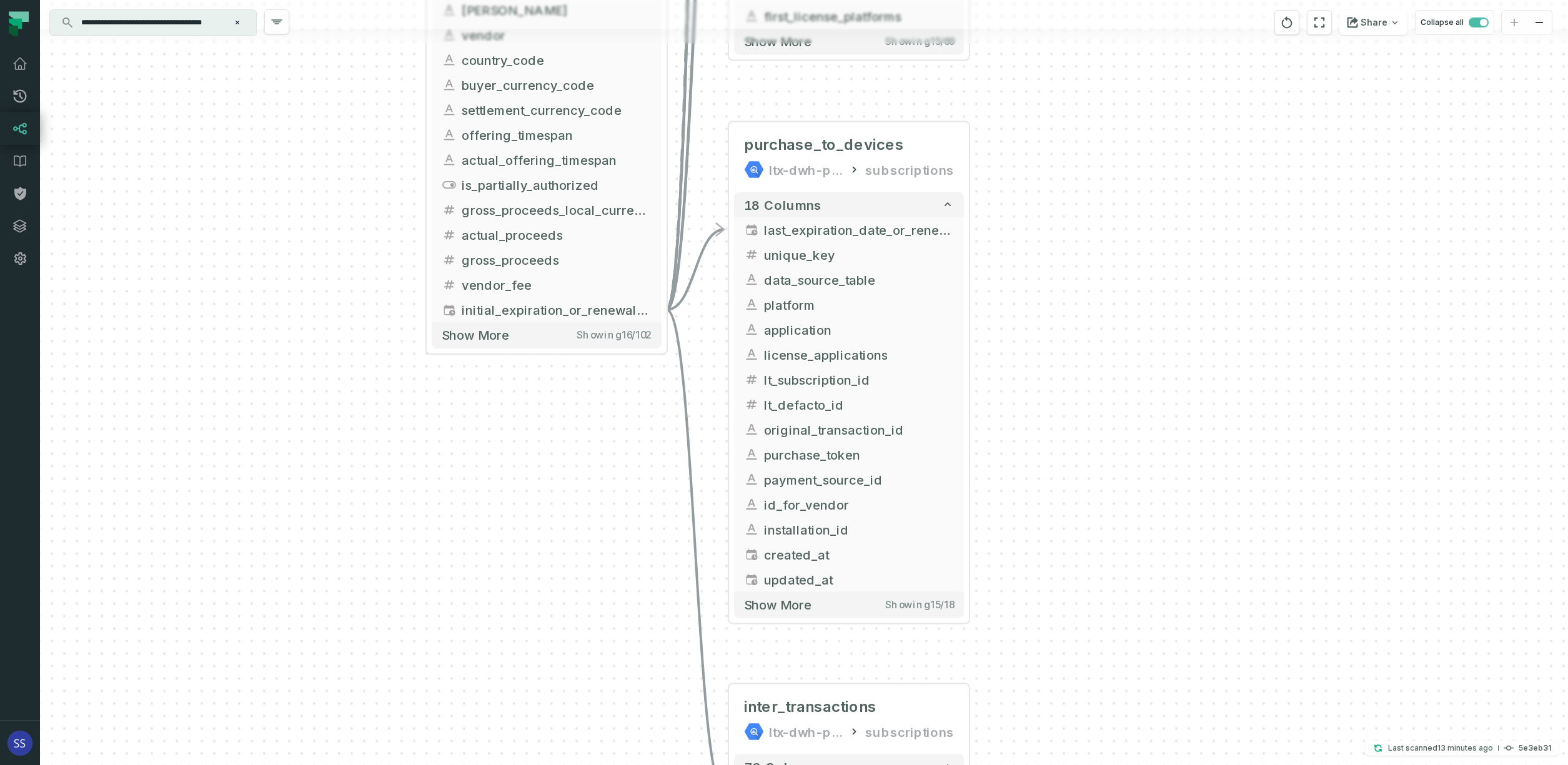
drag, startPoint x: 1126, startPoint y: 282, endPoint x: 1117, endPoint y: 279, distance: 9.5
click at [1117, 279] on div "+ web_payments_attempts ltx-dwh-prod-processed subscriptions + 67 columns + exp…" at bounding box center [804, 382] width 1528 height 765
